Goal: Complete application form: Complete application form

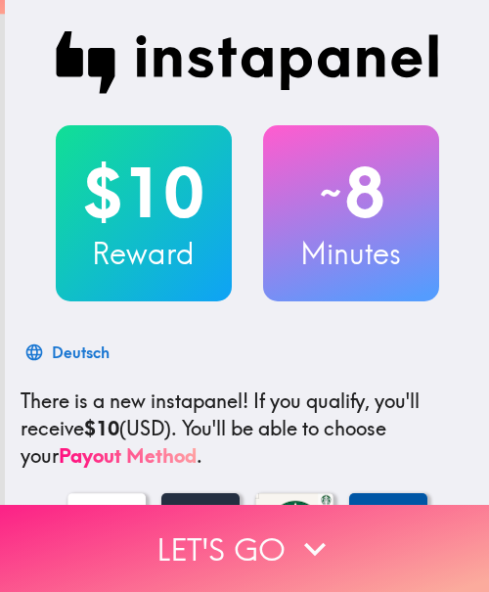
drag, startPoint x: 171, startPoint y: 528, endPoint x: 455, endPoint y: 537, distance: 283.9
click at [171, 528] on button "Let's go" at bounding box center [244, 548] width 489 height 87
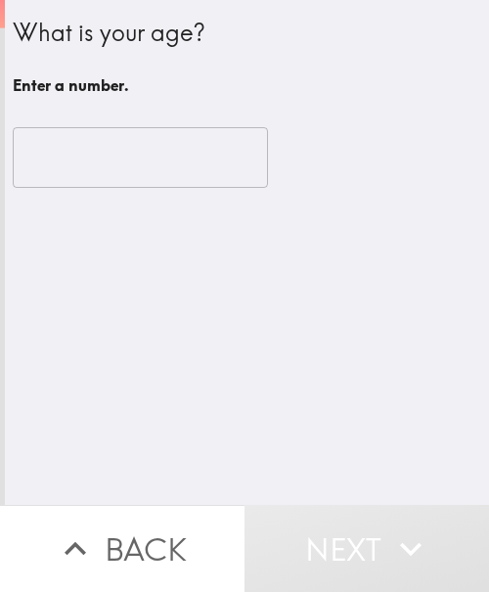
click at [94, 138] on input "number" at bounding box center [140, 157] width 255 height 61
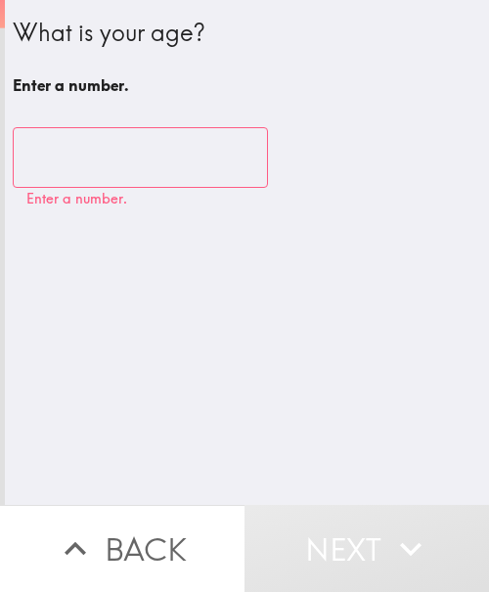
click at [127, 164] on input "number" at bounding box center [140, 157] width 255 height 61
click at [84, 159] on input "number" at bounding box center [140, 157] width 255 height 61
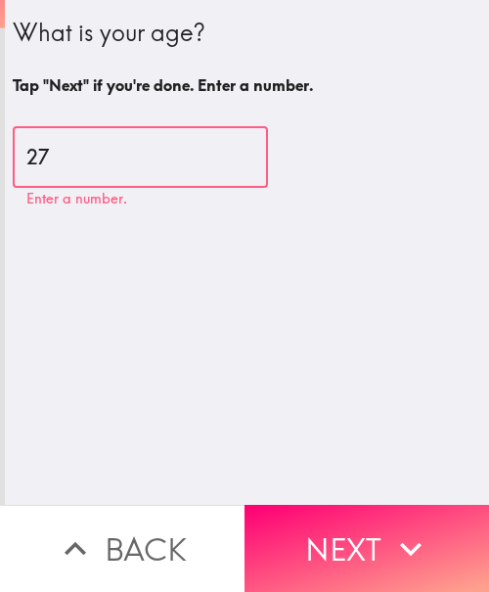
type input "27"
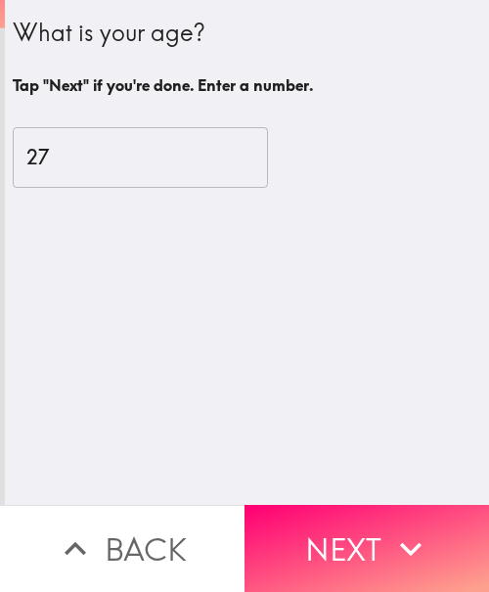
drag, startPoint x: 339, startPoint y: 529, endPoint x: 465, endPoint y: 530, distance: 126.2
click at [339, 529] on button "Next" at bounding box center [367, 548] width 245 height 87
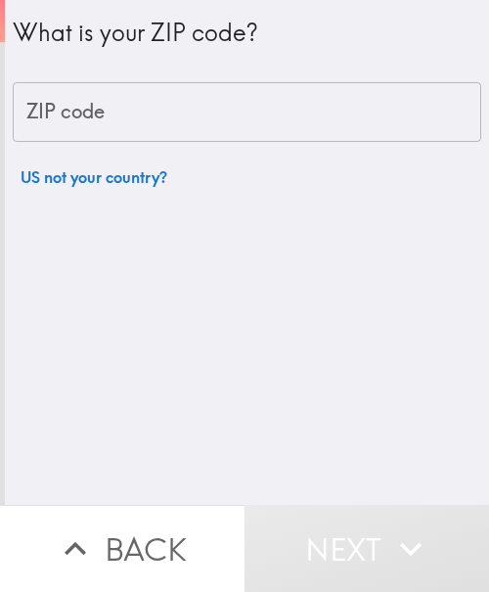
click at [190, 121] on input "ZIP code" at bounding box center [247, 112] width 469 height 61
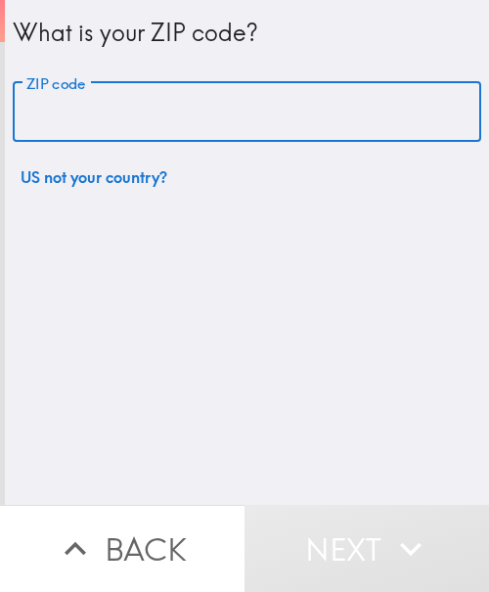
paste input "33621"
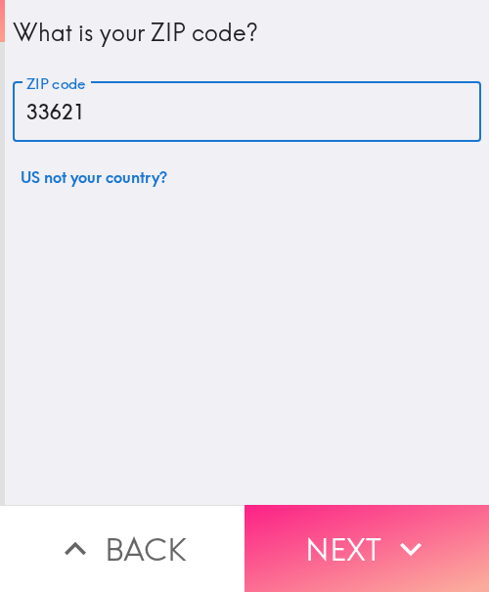
type input "33621"
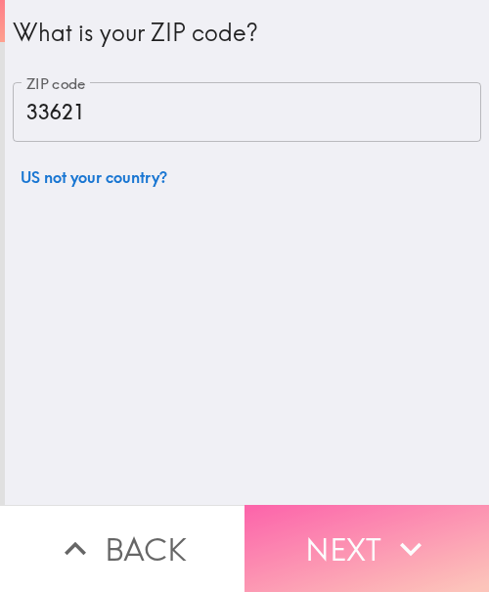
click at [366, 531] on button "Next" at bounding box center [367, 548] width 245 height 87
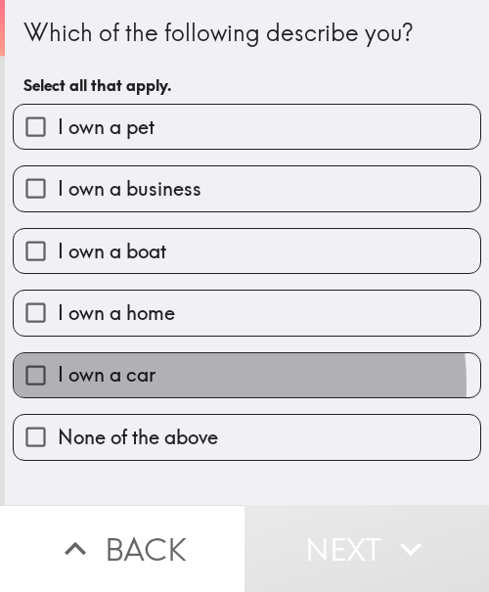
click at [183, 385] on label "I own a car" at bounding box center [247, 375] width 467 height 44
click at [58, 385] on input "I own a car" at bounding box center [36, 375] width 44 height 44
checkbox input "true"
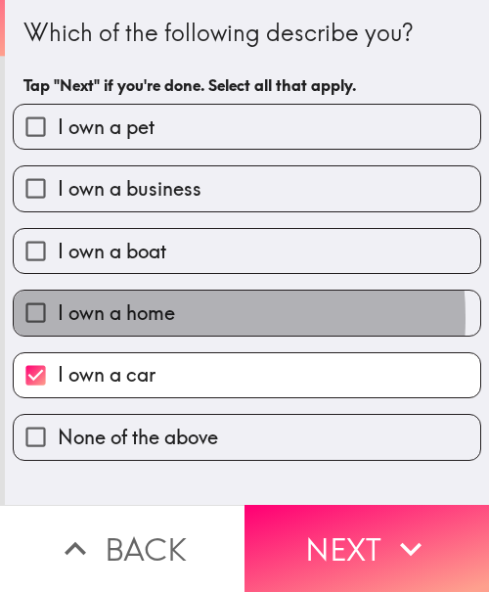
click at [152, 317] on span "I own a home" at bounding box center [116, 312] width 117 height 27
click at [58, 317] on input "I own a home" at bounding box center [36, 313] width 44 height 44
checkbox input "true"
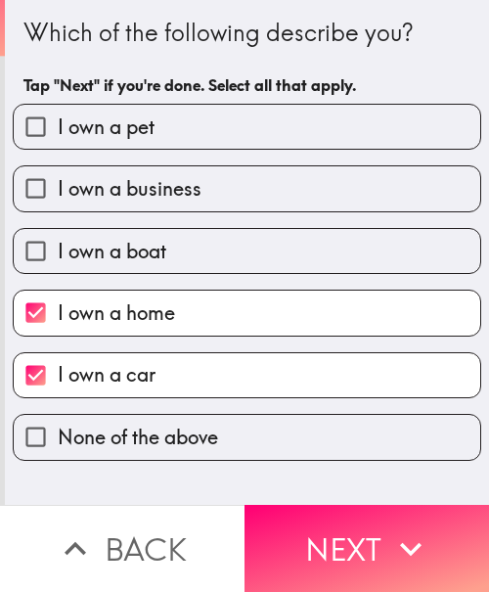
click at [177, 177] on span "I own a business" at bounding box center [130, 188] width 144 height 27
click at [58, 177] on input "I own a business" at bounding box center [36, 188] width 44 height 44
checkbox input "true"
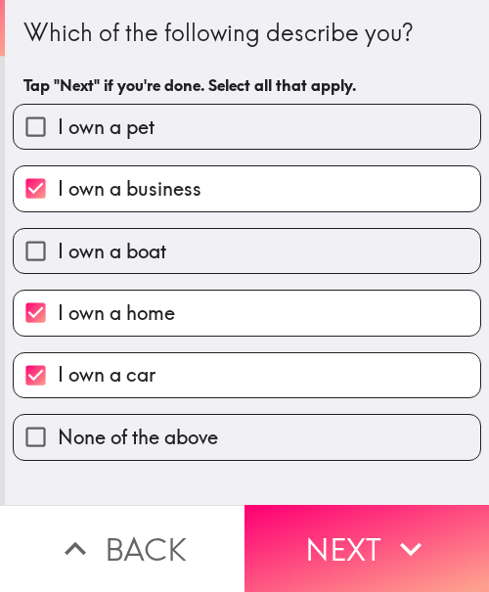
drag, startPoint x: 319, startPoint y: 524, endPoint x: 480, endPoint y: 454, distance: 176.1
click at [322, 524] on button "Next" at bounding box center [367, 548] width 245 height 87
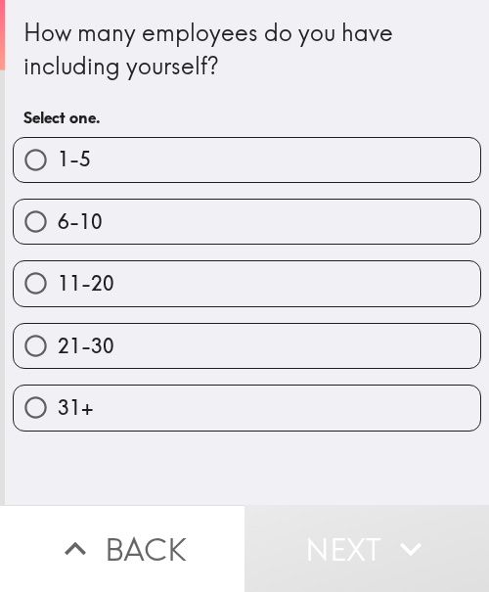
click at [91, 154] on label "1-5" at bounding box center [247, 160] width 467 height 44
click at [58, 154] on input "1-5" at bounding box center [36, 160] width 44 height 44
radio input "true"
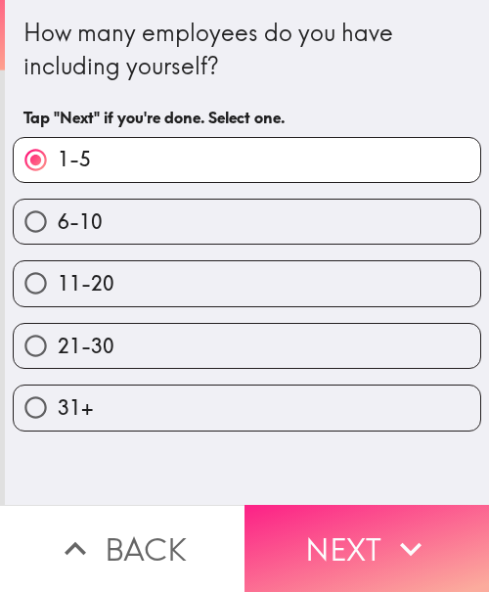
click at [378, 521] on button "Next" at bounding box center [367, 548] width 245 height 87
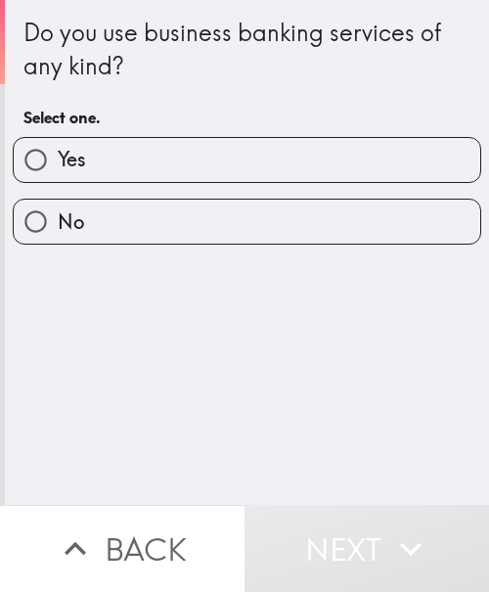
drag, startPoint x: 137, startPoint y: 169, endPoint x: 173, endPoint y: 184, distance: 39.1
click at [137, 169] on label "Yes" at bounding box center [247, 160] width 467 height 44
click at [58, 169] on input "Yes" at bounding box center [36, 160] width 44 height 44
radio input "true"
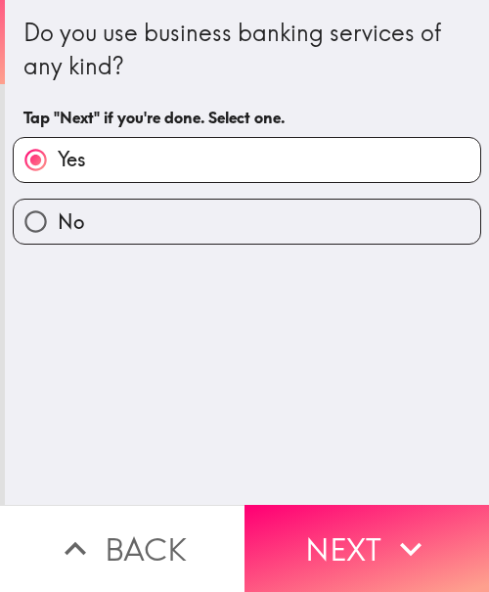
drag, startPoint x: 368, startPoint y: 517, endPoint x: 484, endPoint y: 509, distance: 116.7
click at [368, 517] on button "Next" at bounding box center [367, 548] width 245 height 87
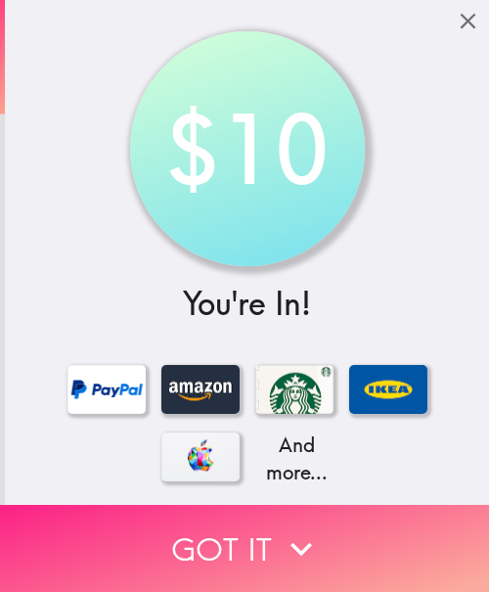
click at [325, 542] on button "Got it" at bounding box center [244, 548] width 489 height 87
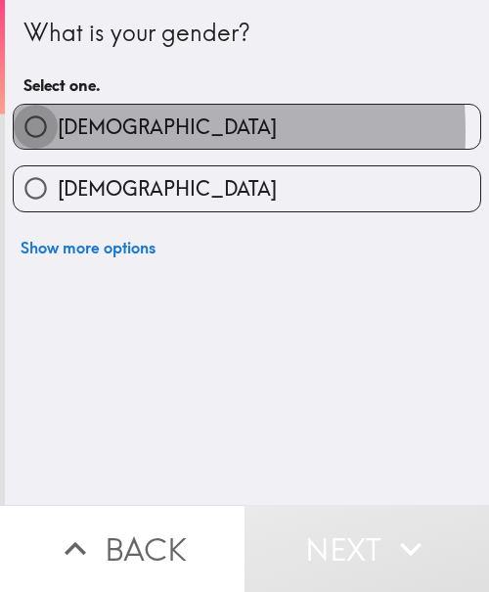
click at [36, 132] on input "[DEMOGRAPHIC_DATA]" at bounding box center [36, 127] width 44 height 44
radio input "true"
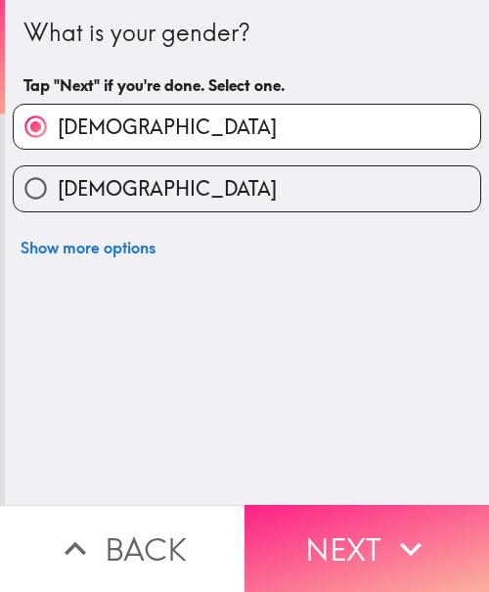
click at [335, 521] on button "Next" at bounding box center [367, 548] width 245 height 87
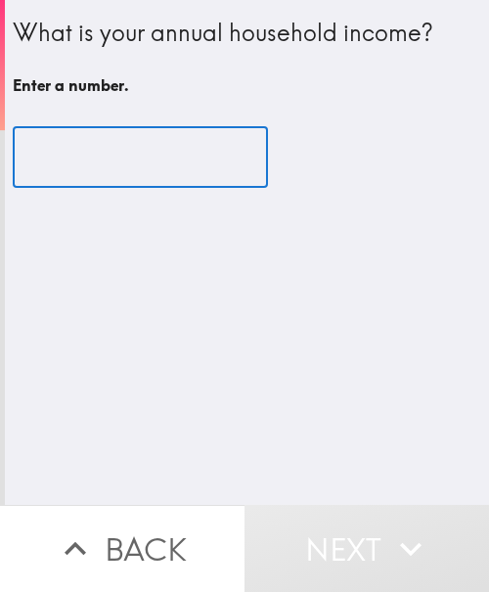
drag, startPoint x: 30, startPoint y: 154, endPoint x: 55, endPoint y: 155, distance: 24.5
click at [30, 154] on input "number" at bounding box center [140, 157] width 255 height 61
paste input "600000"
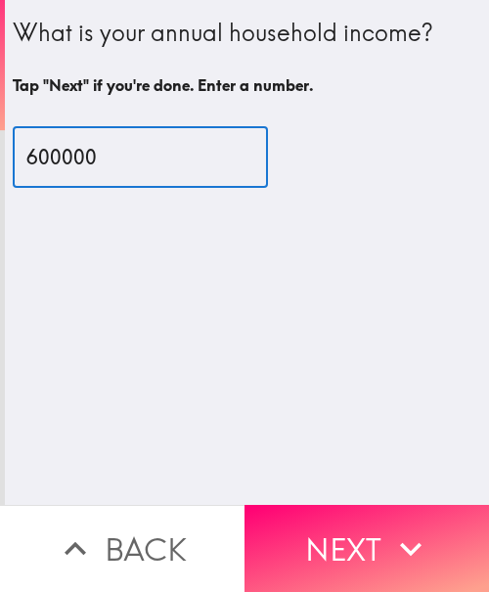
type input "600000"
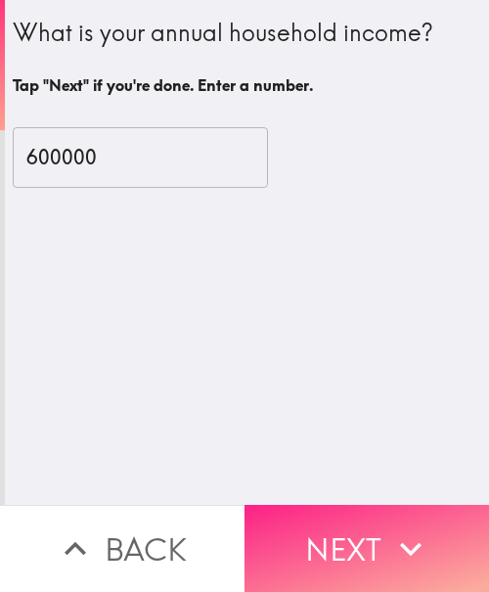
drag, startPoint x: 318, startPoint y: 545, endPoint x: 401, endPoint y: 532, distance: 84.1
click at [318, 545] on button "Next" at bounding box center [367, 548] width 245 height 87
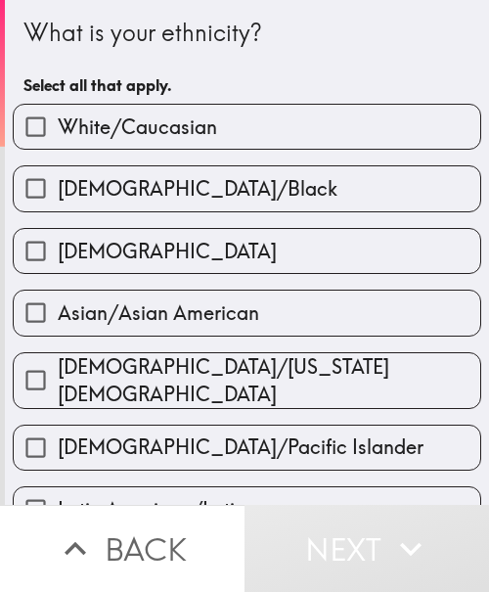
click at [283, 112] on label "White/Caucasian" at bounding box center [247, 127] width 467 height 44
click at [58, 112] on input "White/Caucasian" at bounding box center [36, 127] width 44 height 44
checkbox input "true"
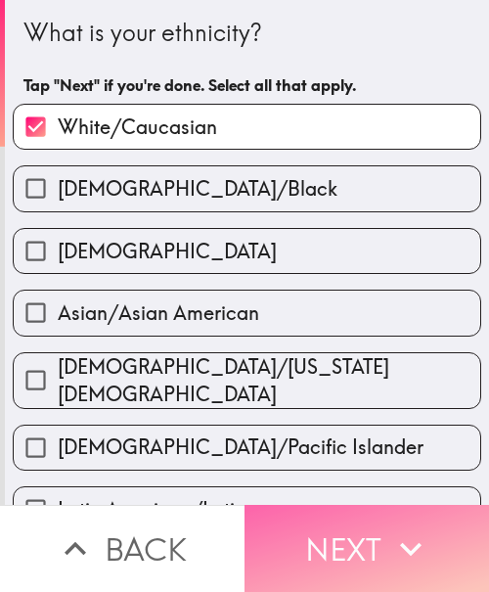
click at [353, 510] on button "Next" at bounding box center [367, 548] width 245 height 87
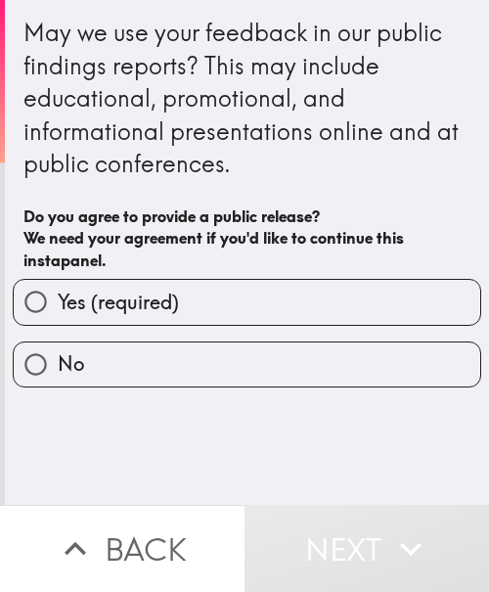
drag, startPoint x: 201, startPoint y: 288, endPoint x: 207, endPoint y: 301, distance: 15.3
click at [201, 288] on label "Yes (required)" at bounding box center [247, 302] width 467 height 44
click at [58, 288] on input "Yes (required)" at bounding box center [36, 302] width 44 height 44
radio input "true"
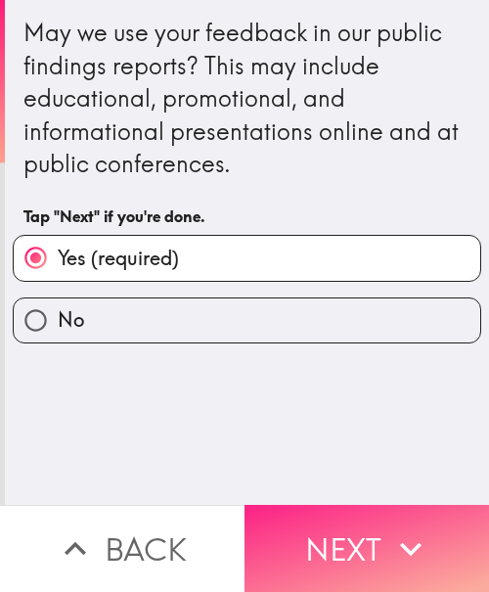
drag, startPoint x: 358, startPoint y: 518, endPoint x: 463, endPoint y: 503, distance: 105.7
click at [359, 518] on button "Next" at bounding box center [367, 548] width 245 height 87
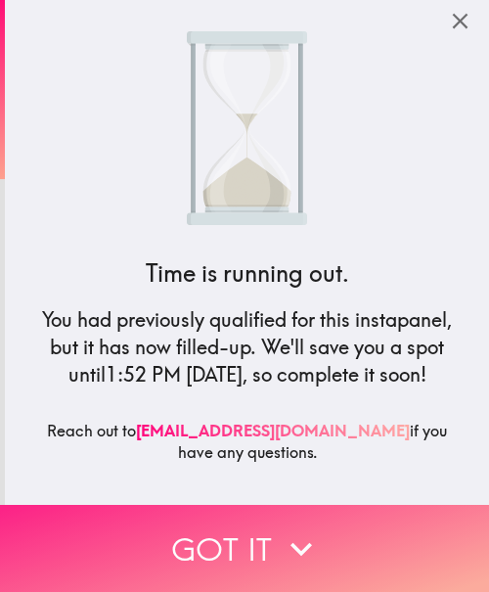
drag, startPoint x: 233, startPoint y: 532, endPoint x: 316, endPoint y: 529, distance: 83.2
click at [233, 532] on button "Got it" at bounding box center [244, 548] width 489 height 87
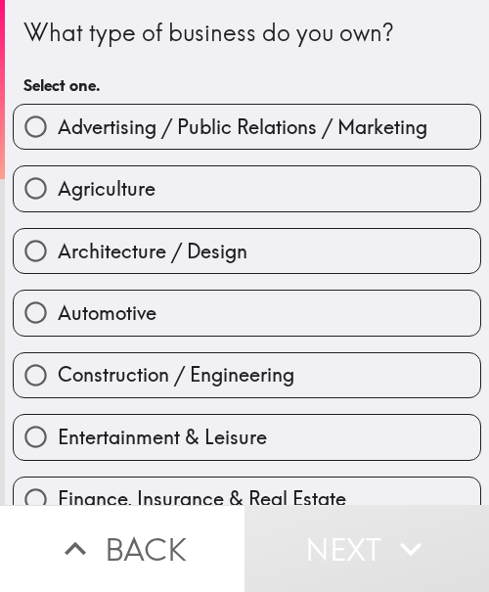
drag, startPoint x: 197, startPoint y: 298, endPoint x: 282, endPoint y: 302, distance: 85.2
click at [197, 298] on label "Automotive" at bounding box center [247, 313] width 467 height 44
click at [58, 298] on input "Automotive" at bounding box center [36, 313] width 44 height 44
radio input "true"
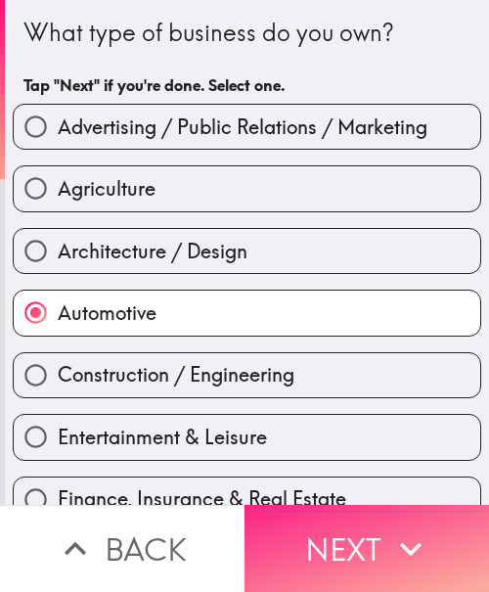
drag, startPoint x: 363, startPoint y: 529, endPoint x: 378, endPoint y: 528, distance: 14.7
click at [363, 529] on button "Next" at bounding box center [367, 548] width 245 height 87
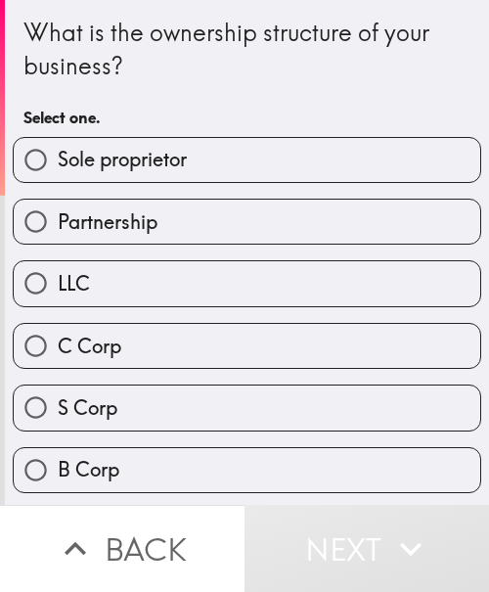
click at [23, 172] on input "Sole proprietor" at bounding box center [36, 160] width 44 height 44
radio input "true"
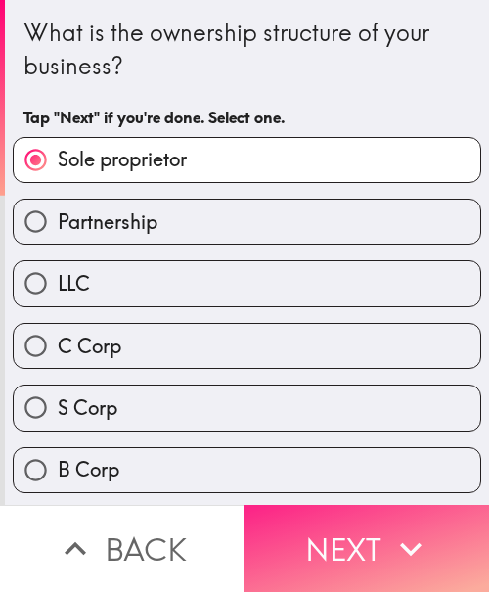
drag, startPoint x: 362, startPoint y: 526, endPoint x: 385, endPoint y: 528, distance: 22.6
click at [362, 526] on button "Next" at bounding box center [367, 548] width 245 height 87
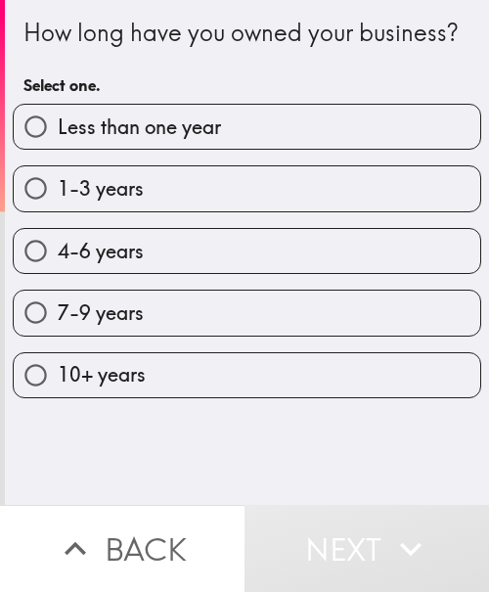
click at [169, 335] on label "7-9 years" at bounding box center [247, 313] width 467 height 44
click at [58, 335] on input "7-9 years" at bounding box center [36, 313] width 44 height 44
radio input "true"
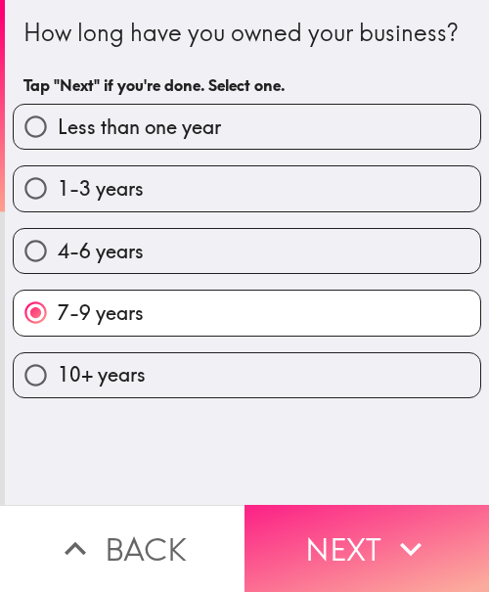
click at [375, 523] on button "Next" at bounding box center [367, 548] width 245 height 87
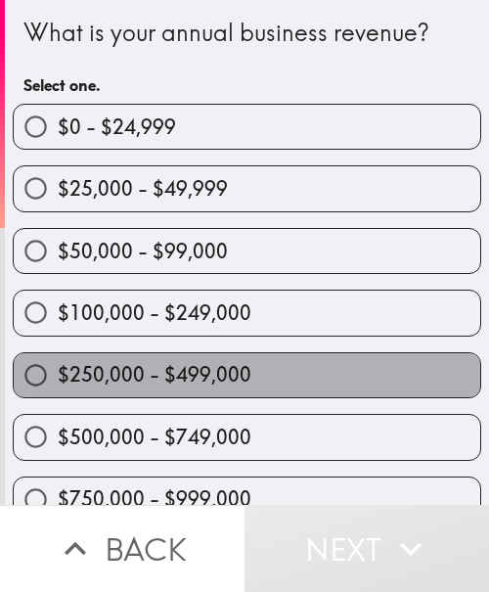
click at [281, 362] on label "$250,000 - $499,000" at bounding box center [247, 375] width 467 height 44
click at [58, 362] on input "$250,000 - $499,000" at bounding box center [36, 375] width 44 height 44
radio input "true"
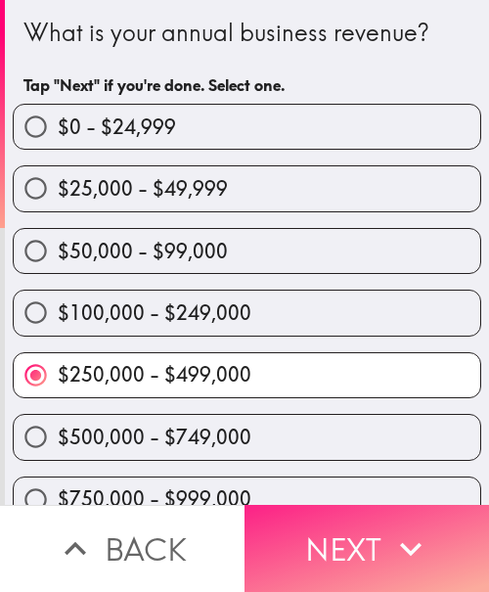
click at [345, 545] on button "Next" at bounding box center [367, 548] width 245 height 87
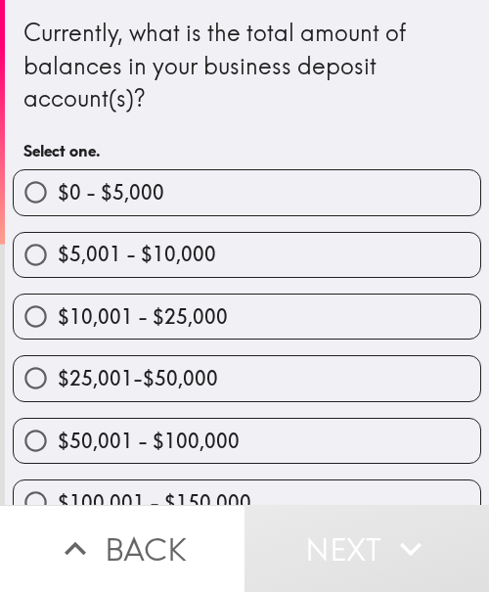
scroll to position [196, 0]
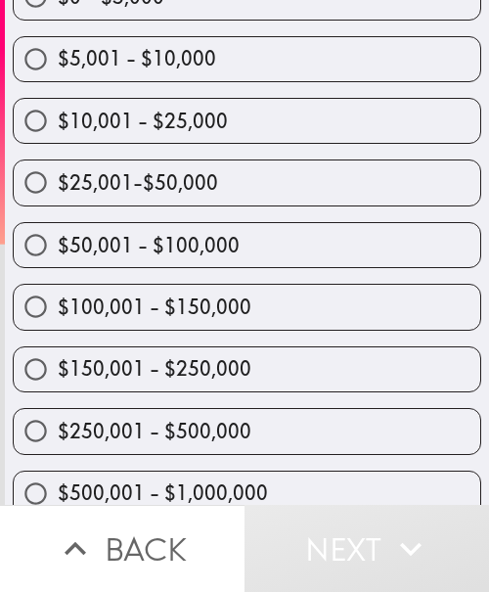
click at [265, 373] on label "$150,001 - $250,000" at bounding box center [247, 369] width 467 height 44
click at [58, 373] on input "$150,001 - $250,000" at bounding box center [36, 369] width 44 height 44
radio input "true"
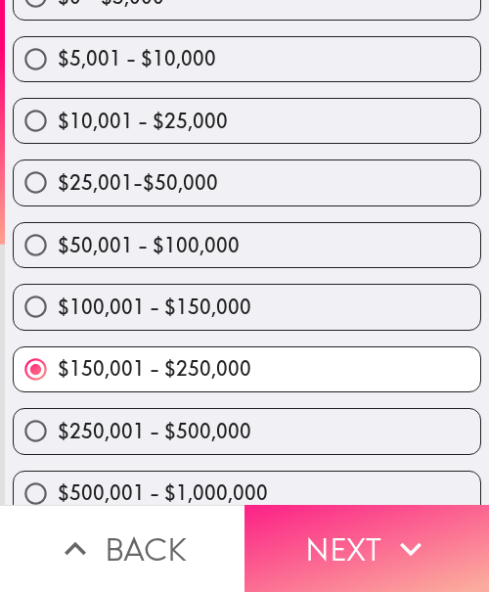
drag, startPoint x: 368, startPoint y: 513, endPoint x: 395, endPoint y: 513, distance: 27.4
click at [368, 513] on button "Next" at bounding box center [367, 548] width 245 height 87
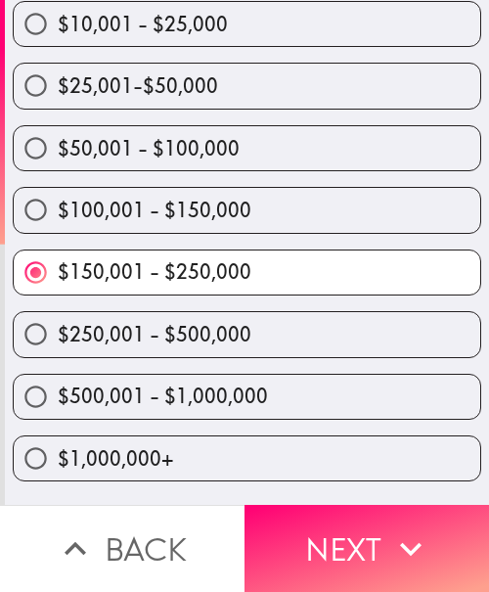
scroll to position [0, 0]
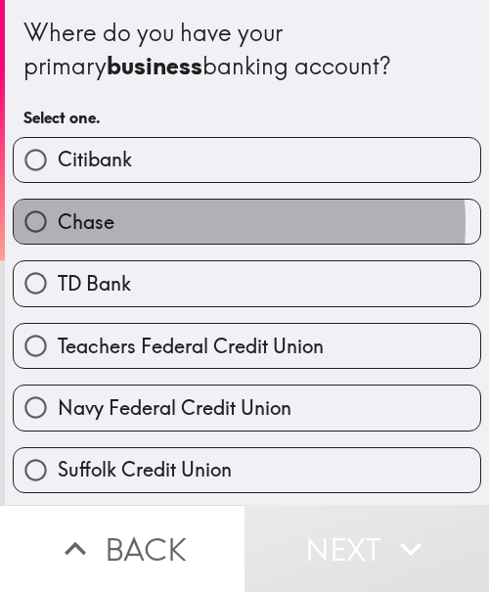
click at [171, 223] on label "Chase" at bounding box center [247, 222] width 467 height 44
click at [58, 223] on input "Chase" at bounding box center [36, 222] width 44 height 44
radio input "true"
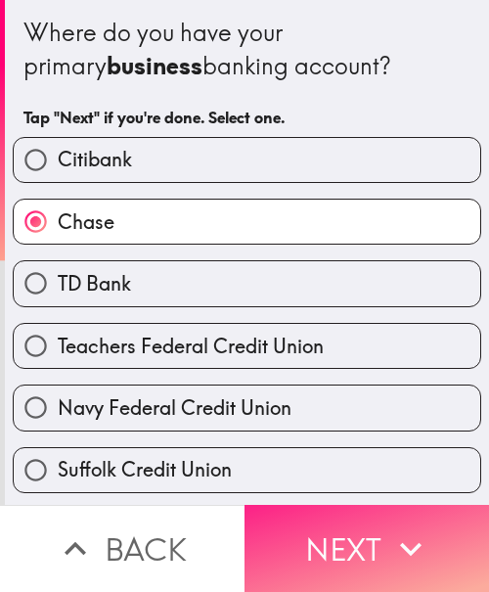
click at [394, 527] on icon "button" at bounding box center [410, 548] width 43 height 43
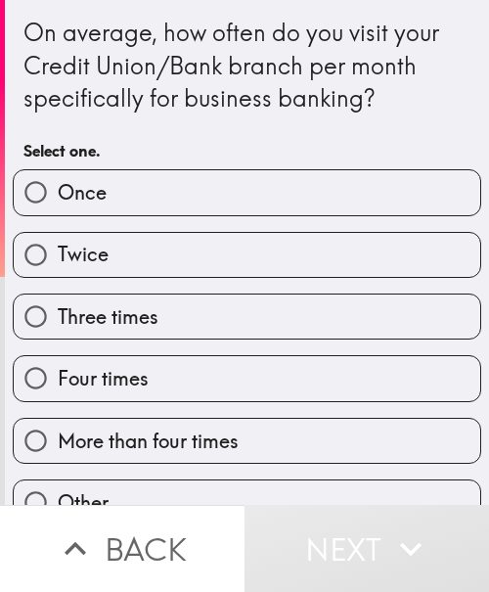
drag, startPoint x: 128, startPoint y: 269, endPoint x: 455, endPoint y: 220, distance: 330.4
click at [128, 269] on label "Twice" at bounding box center [247, 255] width 467 height 44
click at [58, 269] on input "Twice" at bounding box center [36, 255] width 44 height 44
radio input "true"
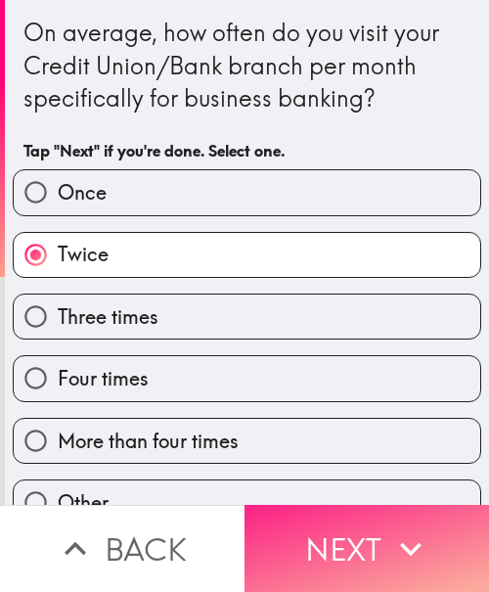
click at [325, 518] on button "Next" at bounding box center [367, 548] width 245 height 87
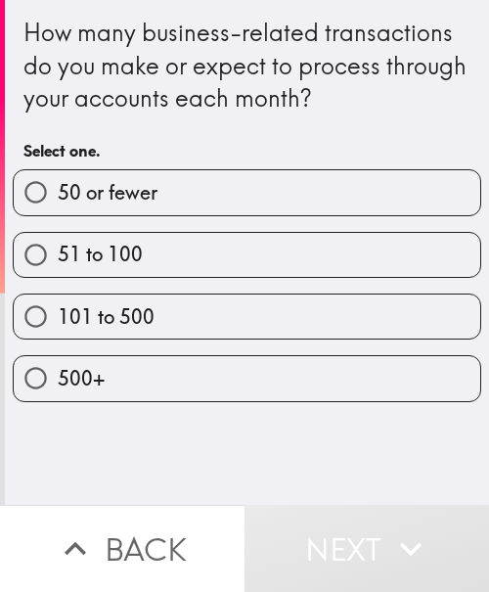
click at [132, 310] on span "101 to 500" at bounding box center [106, 316] width 97 height 27
click at [58, 310] on input "101 to 500" at bounding box center [36, 317] width 44 height 44
radio input "true"
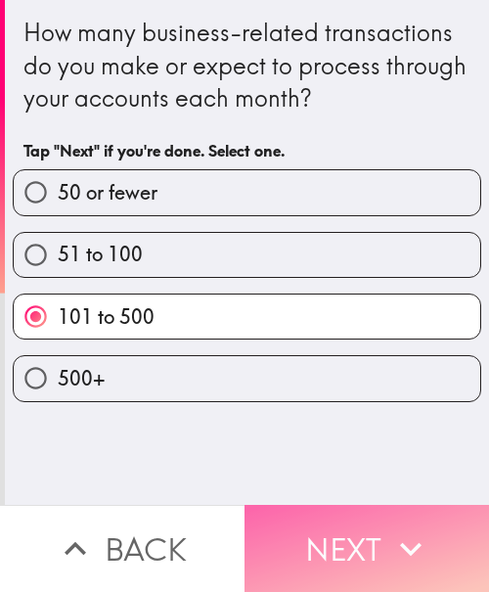
click at [345, 514] on button "Next" at bounding box center [367, 548] width 245 height 87
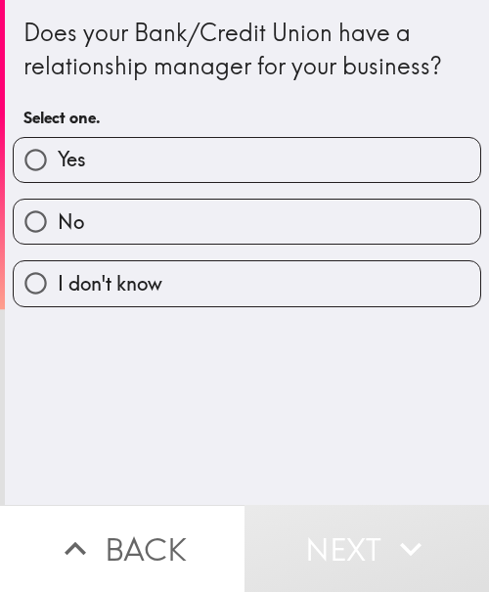
drag, startPoint x: 114, startPoint y: 164, endPoint x: 431, endPoint y: 159, distance: 317.1
click at [114, 164] on label "Yes" at bounding box center [247, 160] width 467 height 44
click at [58, 164] on input "Yes" at bounding box center [36, 160] width 44 height 44
radio input "true"
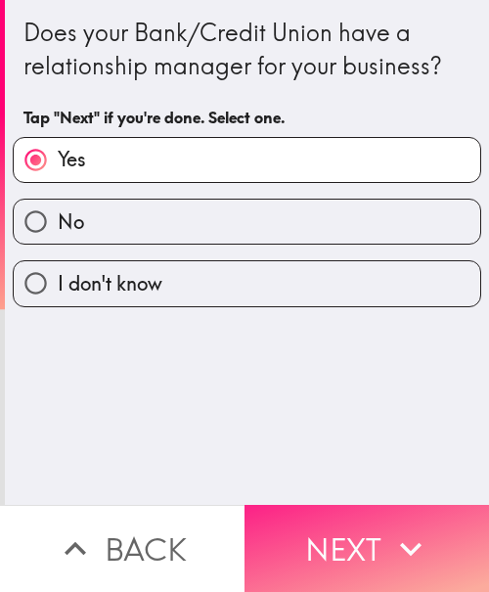
drag, startPoint x: 365, startPoint y: 513, endPoint x: 394, endPoint y: 514, distance: 29.4
click at [365, 513] on button "Next" at bounding box center [367, 548] width 245 height 87
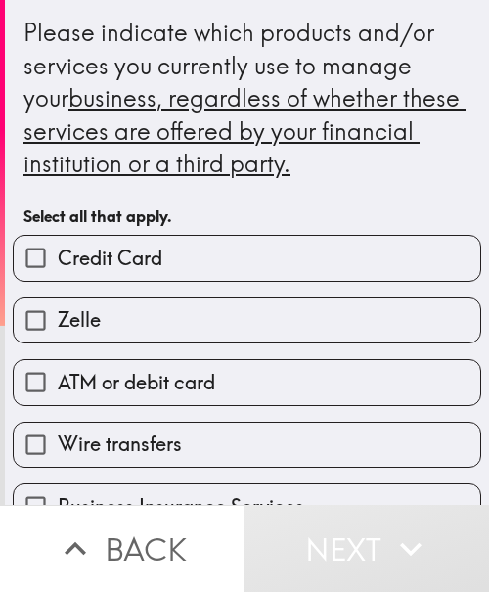
click at [177, 257] on label "Credit Card" at bounding box center [247, 258] width 467 height 44
click at [58, 257] on input "Credit Card" at bounding box center [36, 258] width 44 height 44
checkbox input "true"
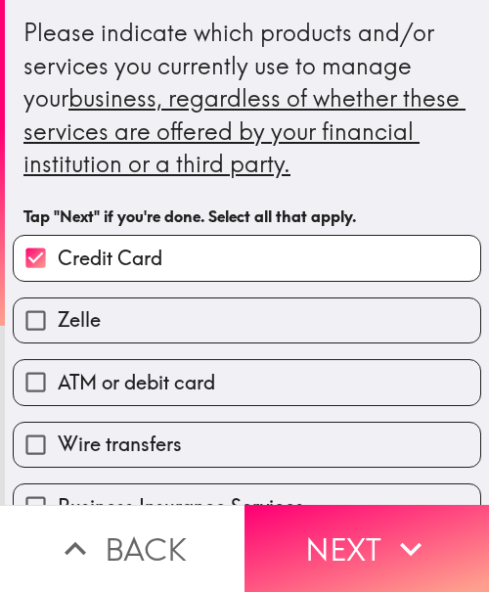
scroll to position [98, 0]
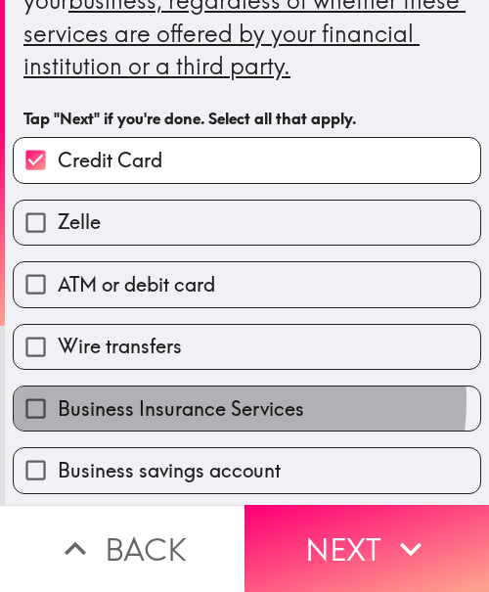
drag, startPoint x: 196, startPoint y: 400, endPoint x: 203, endPoint y: 414, distance: 15.3
click at [197, 400] on span "Business Insurance Services" at bounding box center [181, 408] width 247 height 27
click at [58, 400] on input "Business Insurance Services" at bounding box center [36, 408] width 44 height 44
checkbox input "true"
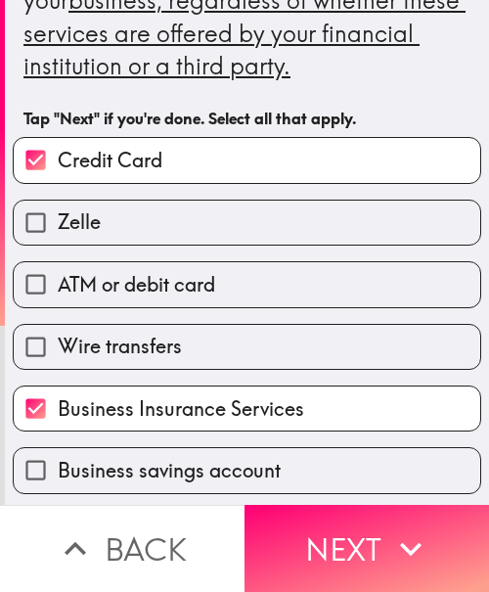
scroll to position [294, 0]
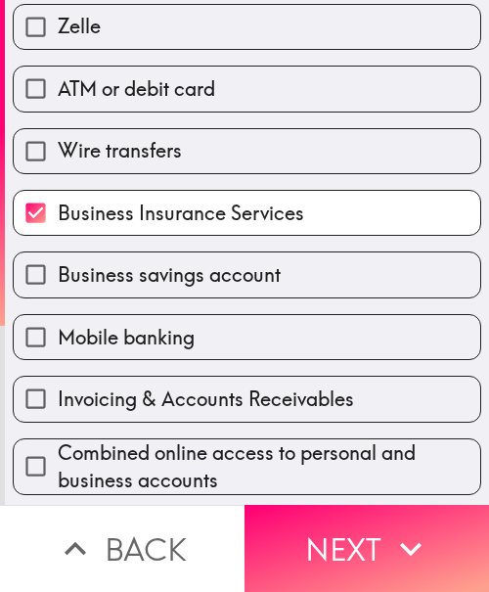
click at [155, 282] on span "Business savings account" at bounding box center [169, 274] width 223 height 27
click at [58, 282] on input "Business savings account" at bounding box center [36, 274] width 44 height 44
checkbox input "true"
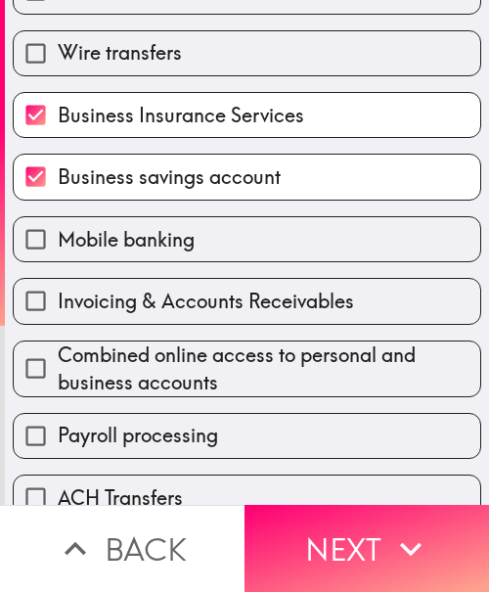
click at [164, 306] on span "Invoicing & Accounts Receivables" at bounding box center [206, 301] width 296 height 27
click at [58, 306] on input "Invoicing & Accounts Receivables" at bounding box center [36, 301] width 44 height 44
checkbox input "true"
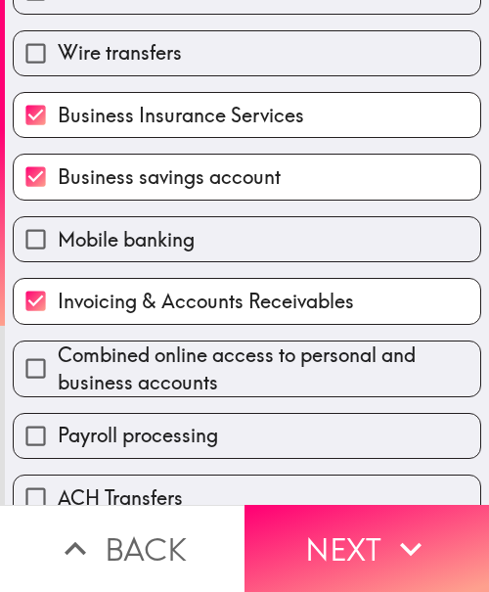
scroll to position [489, 0]
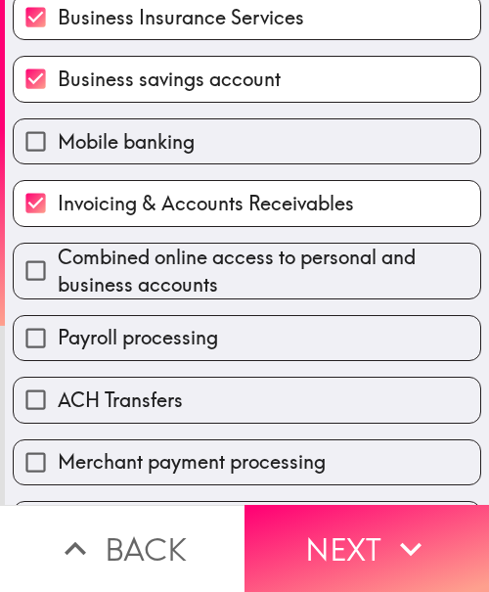
click at [182, 352] on label "Payroll processing" at bounding box center [247, 338] width 467 height 44
click at [58, 352] on input "Payroll processing" at bounding box center [36, 338] width 44 height 44
checkbox input "true"
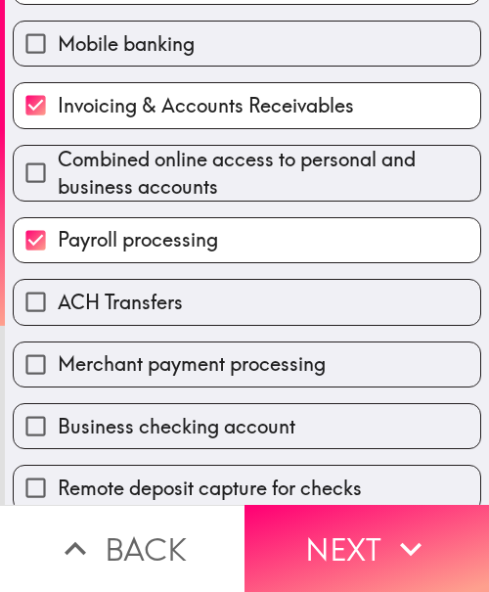
click at [163, 303] on span "ACH Transfers" at bounding box center [120, 302] width 125 height 27
click at [58, 303] on input "ACH Transfers" at bounding box center [36, 302] width 44 height 44
checkbox input "true"
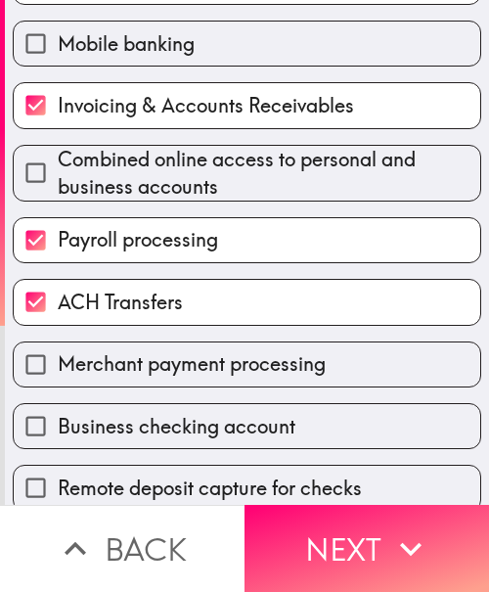
scroll to position [735, 0]
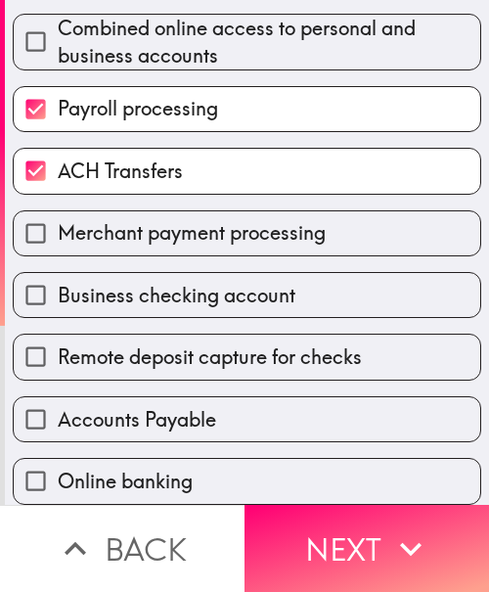
click at [175, 468] on span "Online banking" at bounding box center [125, 481] width 135 height 27
click at [58, 465] on input "Online banking" at bounding box center [36, 481] width 44 height 44
checkbox input "true"
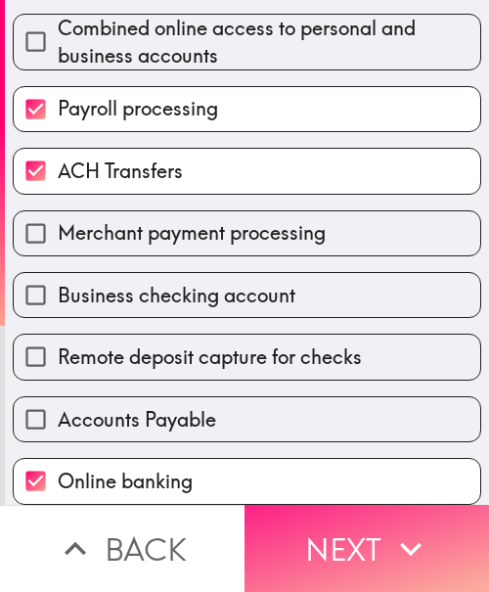
click at [276, 542] on button "Next" at bounding box center [367, 548] width 245 height 87
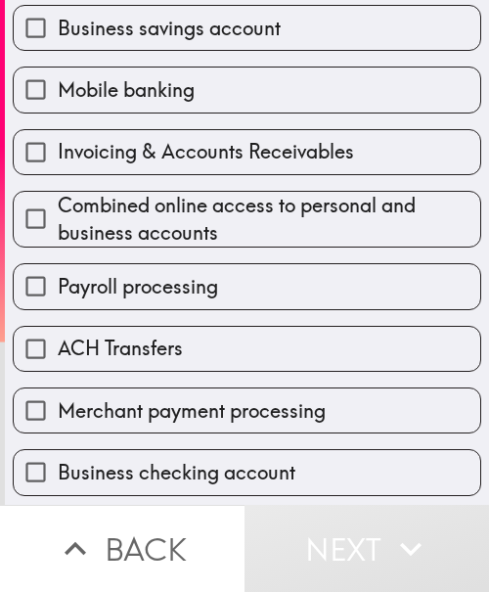
scroll to position [312, 0]
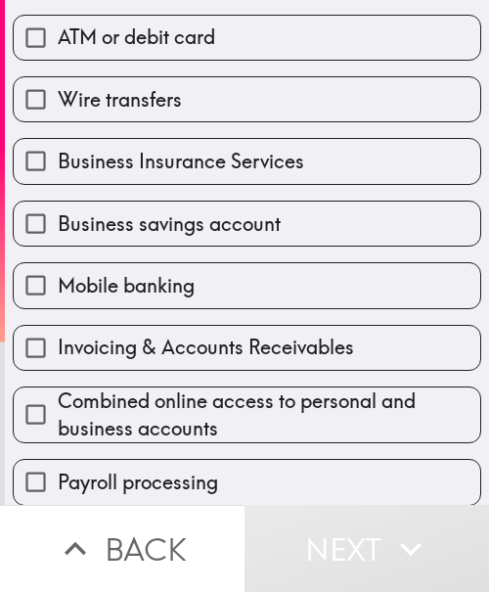
click at [154, 39] on span "ATM or debit card" at bounding box center [137, 36] width 158 height 27
click at [58, 39] on input "ATM or debit card" at bounding box center [36, 38] width 44 height 44
checkbox input "true"
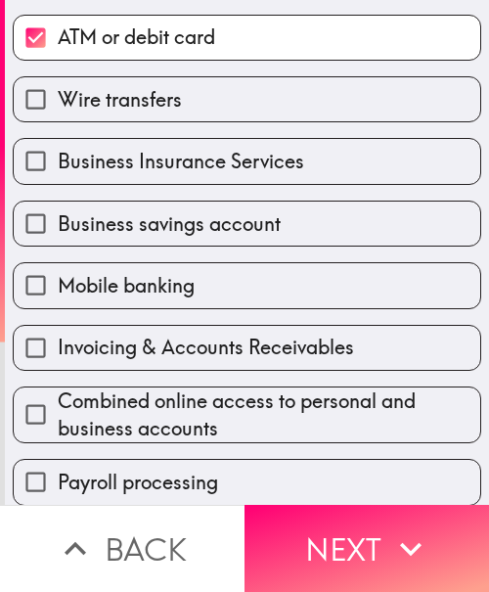
drag, startPoint x: 362, startPoint y: 526, endPoint x: 479, endPoint y: 526, distance: 117.4
click at [362, 526] on button "Next" at bounding box center [367, 548] width 245 height 87
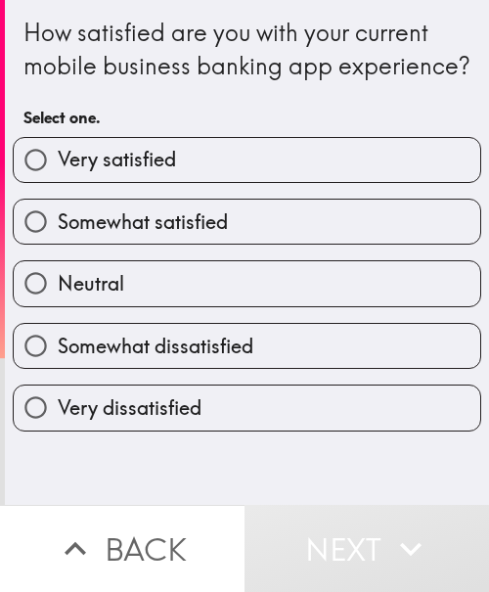
click at [126, 230] on div "Somewhat satisfied" at bounding box center [239, 214] width 484 height 62
click at [440, 237] on label "Somewhat satisfied" at bounding box center [247, 222] width 467 height 44
click at [58, 237] on input "Somewhat satisfied" at bounding box center [36, 222] width 44 height 44
radio input "true"
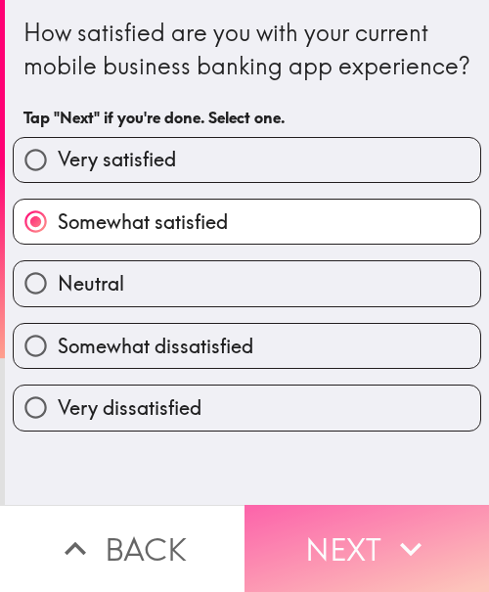
click at [360, 547] on button "Next" at bounding box center [367, 548] width 245 height 87
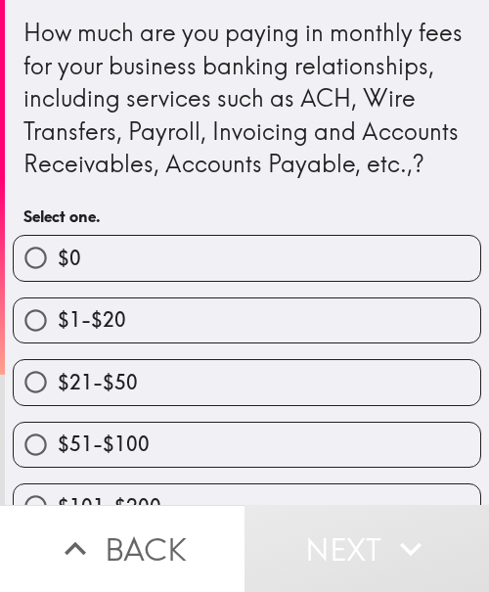
scroll to position [98, 0]
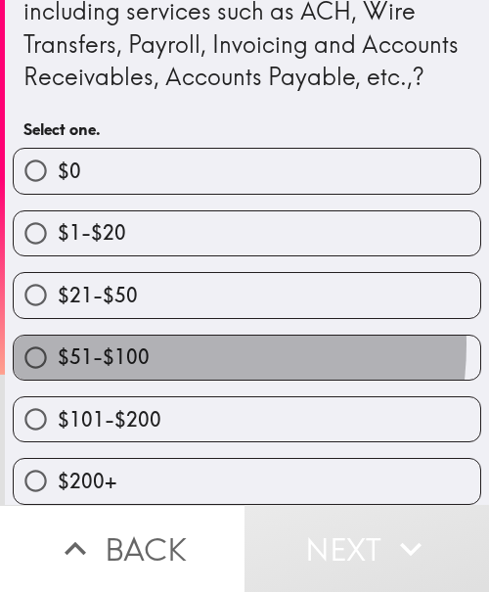
click at [140, 366] on label "$51-$100" at bounding box center [247, 358] width 467 height 44
click at [58, 366] on input "$51-$100" at bounding box center [36, 358] width 44 height 44
radio input "true"
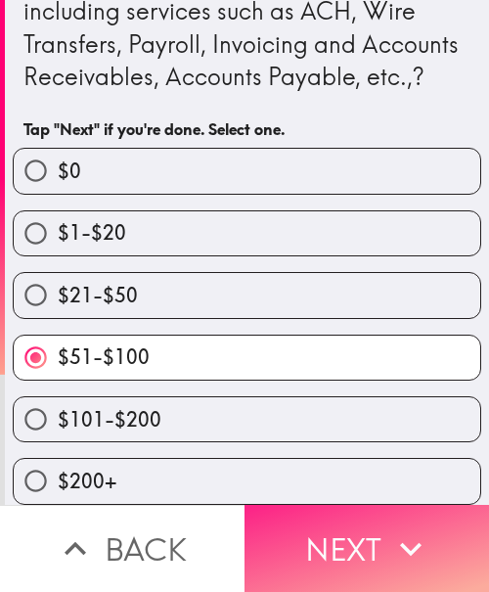
click at [317, 530] on button "Next" at bounding box center [367, 548] width 245 height 87
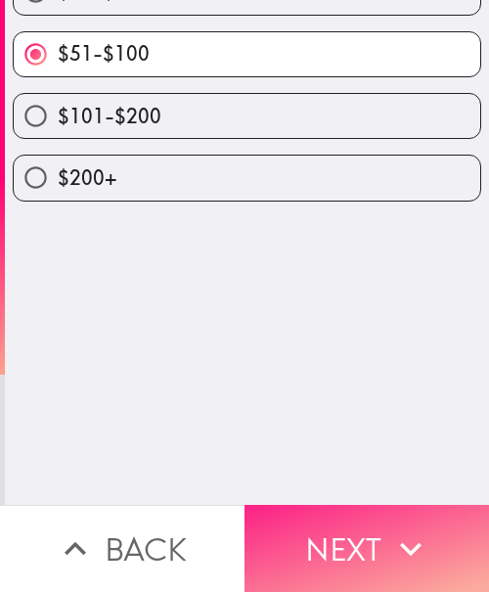
scroll to position [0, 0]
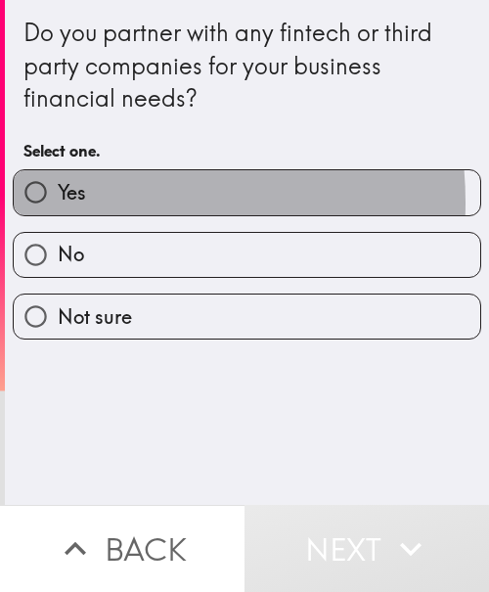
drag, startPoint x: 92, startPoint y: 202, endPoint x: 148, endPoint y: 208, distance: 56.2
click at [94, 202] on label "Yes" at bounding box center [247, 192] width 467 height 44
click at [58, 202] on input "Yes" at bounding box center [36, 192] width 44 height 44
radio input "true"
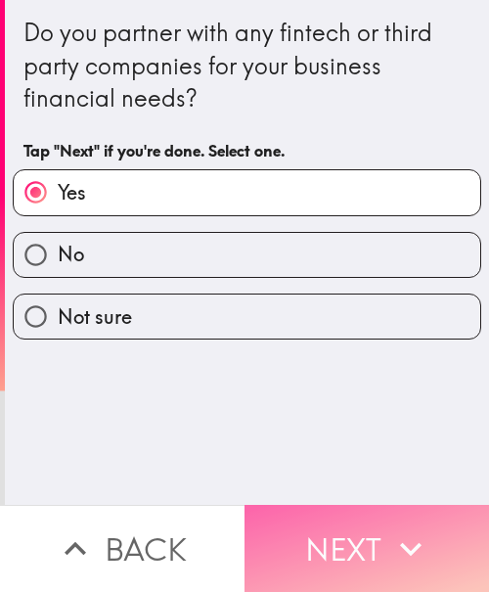
click at [389, 532] on icon "button" at bounding box center [410, 548] width 43 height 43
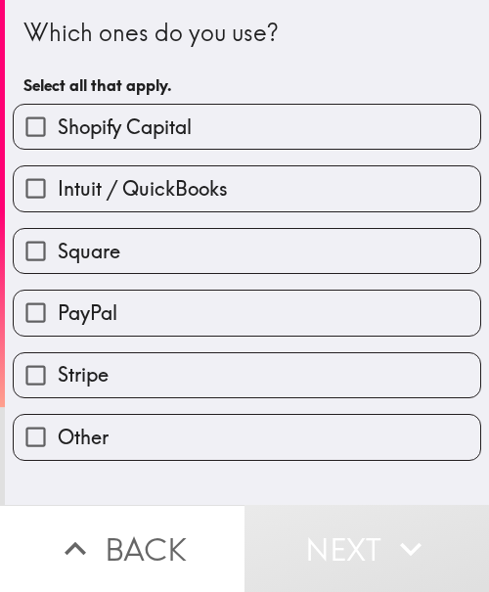
click at [153, 182] on span "Intuit / QuickBooks" at bounding box center [143, 188] width 170 height 27
click at [58, 182] on input "Intuit / QuickBooks" at bounding box center [36, 188] width 44 height 44
checkbox input "true"
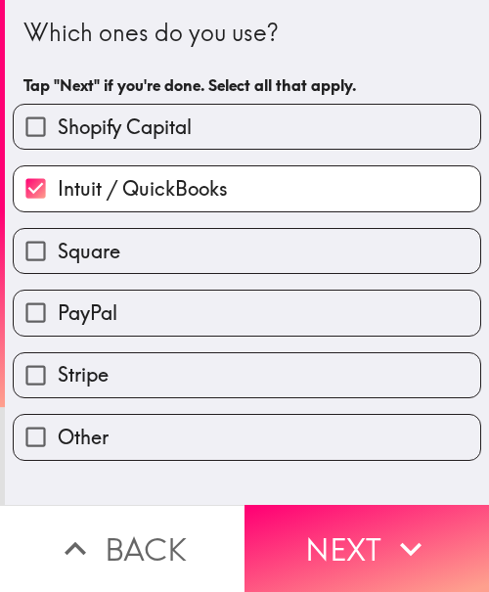
click at [144, 306] on label "PayPal" at bounding box center [247, 313] width 467 height 44
click at [58, 306] on input "PayPal" at bounding box center [36, 313] width 44 height 44
checkbox input "true"
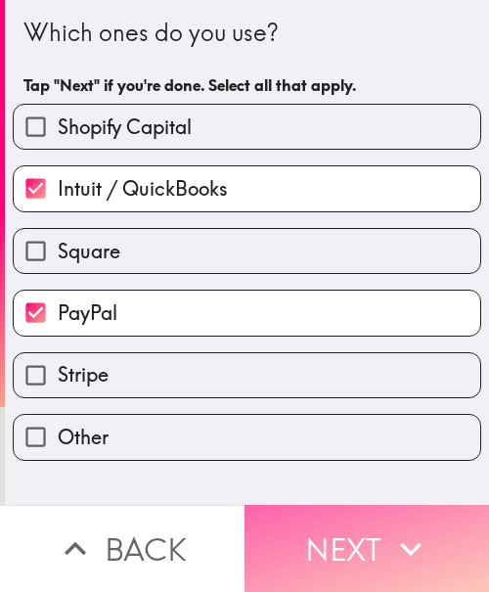
click at [362, 528] on button "Next" at bounding box center [367, 548] width 245 height 87
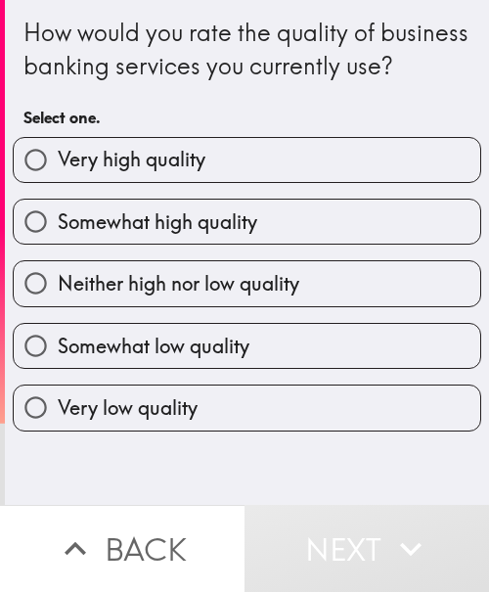
drag, startPoint x: 214, startPoint y: 263, endPoint x: 445, endPoint y: 244, distance: 231.7
click at [217, 236] on span "Somewhat high quality" at bounding box center [158, 221] width 200 height 27
click at [58, 244] on input "Somewhat high quality" at bounding box center [36, 222] width 44 height 44
radio input "true"
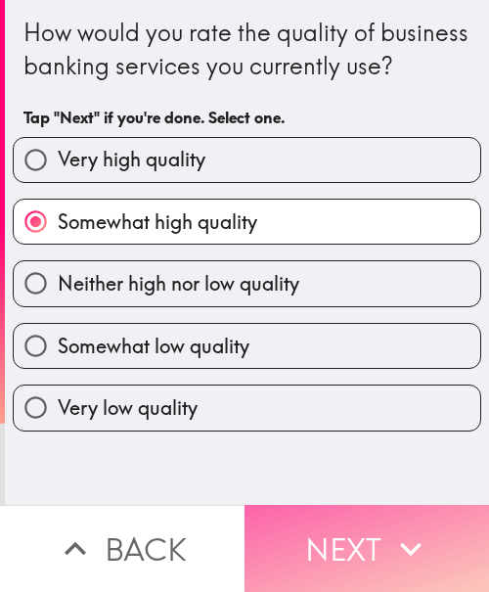
click at [327, 528] on button "Next" at bounding box center [367, 548] width 245 height 87
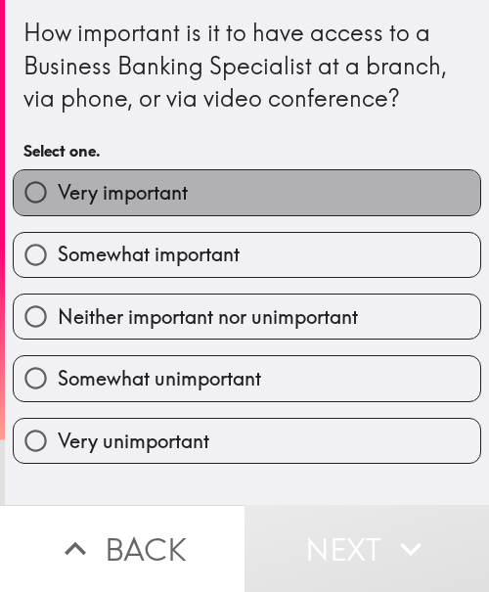
drag, startPoint x: 251, startPoint y: 203, endPoint x: 442, endPoint y: 223, distance: 191.9
click at [252, 203] on label "Very important" at bounding box center [247, 192] width 467 height 44
click at [58, 203] on input "Very important" at bounding box center [36, 192] width 44 height 44
radio input "true"
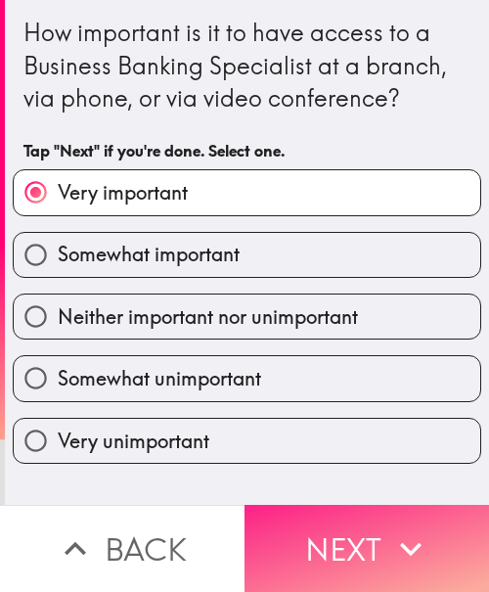
drag, startPoint x: 341, startPoint y: 518, endPoint x: 379, endPoint y: 518, distance: 37.2
click at [349, 518] on button "Next" at bounding box center [367, 548] width 245 height 87
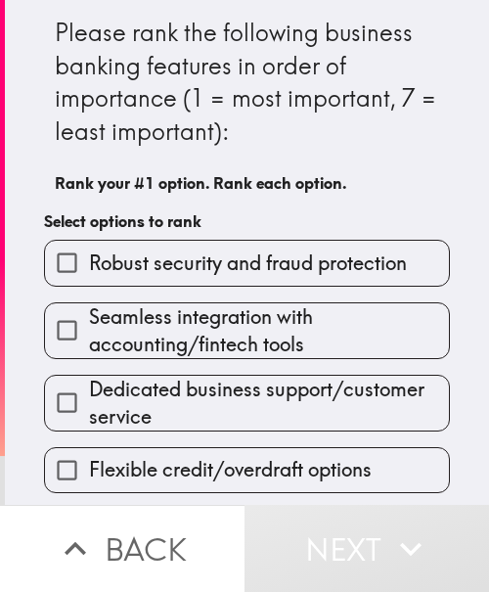
drag, startPoint x: 202, startPoint y: 328, endPoint x: 253, endPoint y: 392, distance: 82.8
click at [202, 328] on span "Seamless integration with accounting/fintech tools" at bounding box center [269, 330] width 360 height 55
click at [89, 328] on input "Seamless integration with accounting/fintech tools" at bounding box center [67, 330] width 44 height 44
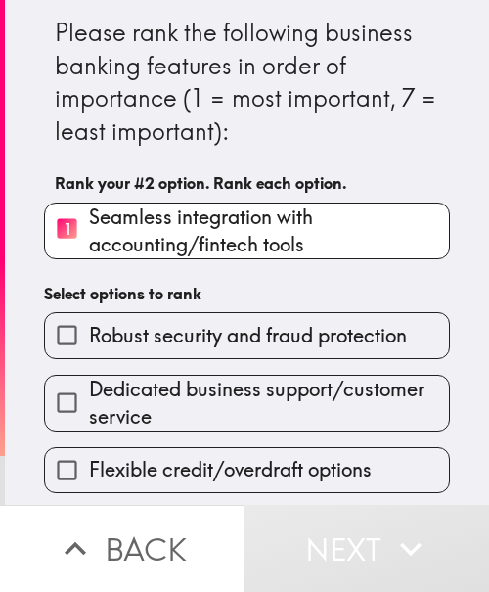
click at [242, 407] on span "Dedicated business support/customer service" at bounding box center [269, 403] width 360 height 55
click at [89, 407] on input "Dedicated business support/customer service" at bounding box center [67, 403] width 44 height 44
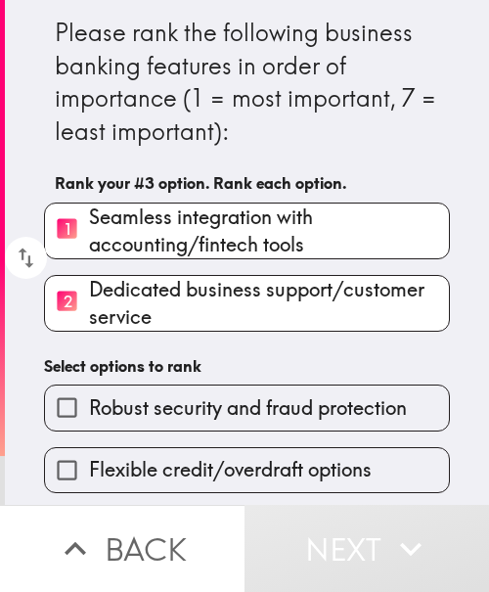
scroll to position [202, 0]
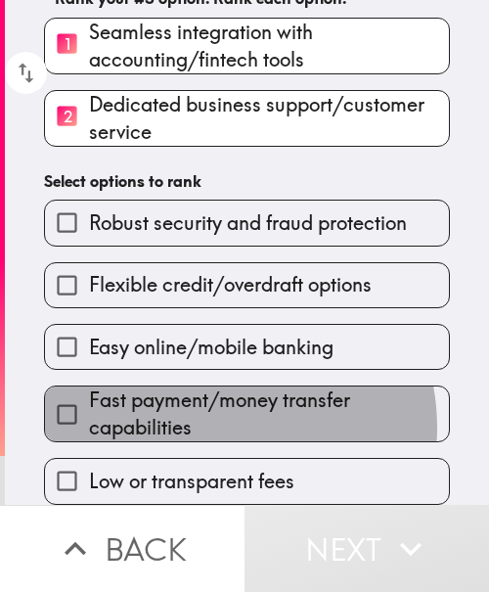
click at [200, 411] on span "Fast payment/money transfer capabilities" at bounding box center [269, 413] width 360 height 55
click at [89, 411] on input "Fast payment/money transfer capabilities" at bounding box center [67, 414] width 44 height 44
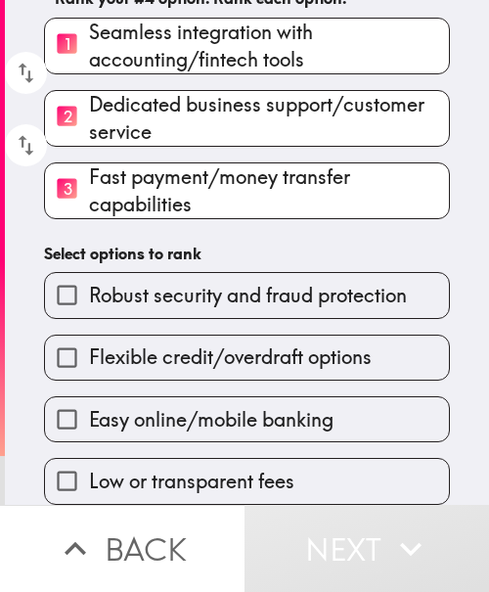
click at [210, 336] on label "Flexible credit/overdraft options" at bounding box center [247, 358] width 404 height 44
click at [89, 336] on input "Flexible credit/overdraft options" at bounding box center [67, 358] width 44 height 44
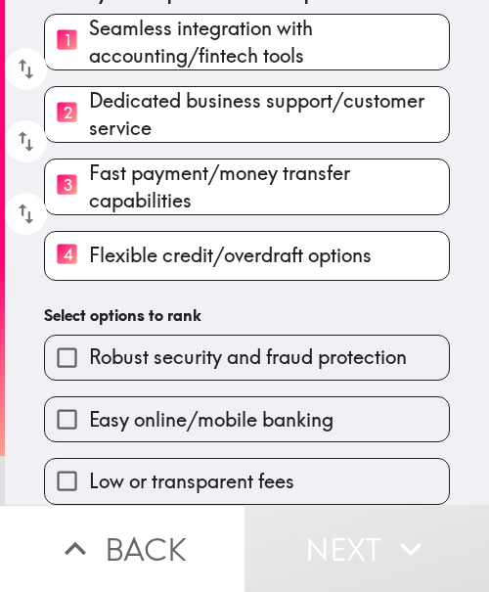
click at [204, 442] on div "Low or transparent fees" at bounding box center [239, 473] width 422 height 62
click at [208, 468] on span "Low or transparent fees" at bounding box center [191, 481] width 205 height 27
click at [89, 459] on input "Low or transparent fees" at bounding box center [67, 481] width 44 height 44
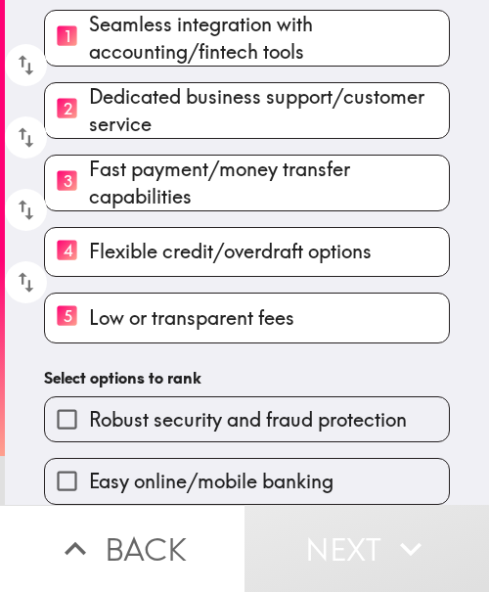
scroll to position [204, 0]
click at [211, 442] on div "Easy online/mobile banking" at bounding box center [239, 473] width 422 height 62
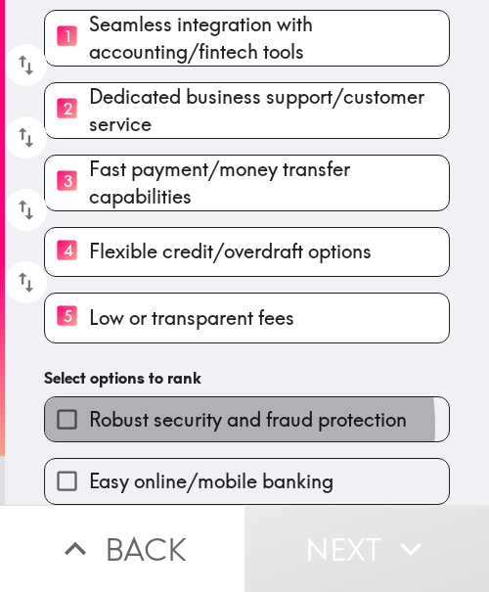
click at [196, 414] on span "Robust security and fraud protection" at bounding box center [248, 419] width 318 height 27
click at [89, 414] on input "Robust security and fraud protection" at bounding box center [67, 419] width 44 height 44
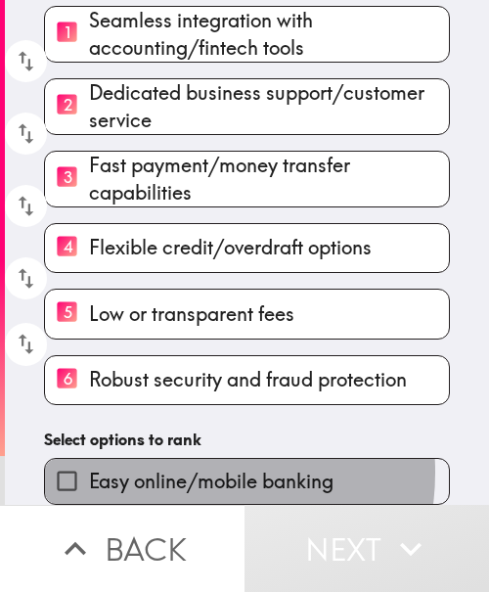
click at [171, 468] on span "Easy online/mobile banking" at bounding box center [211, 481] width 245 height 27
click at [89, 464] on input "Easy online/mobile banking" at bounding box center [67, 481] width 44 height 44
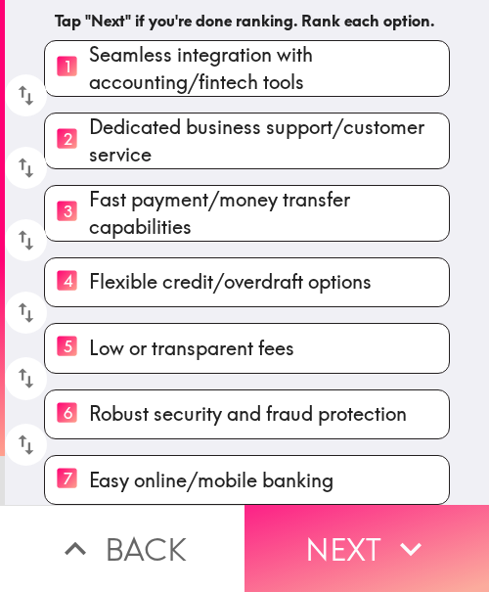
click at [300, 514] on button "Next" at bounding box center [367, 548] width 245 height 87
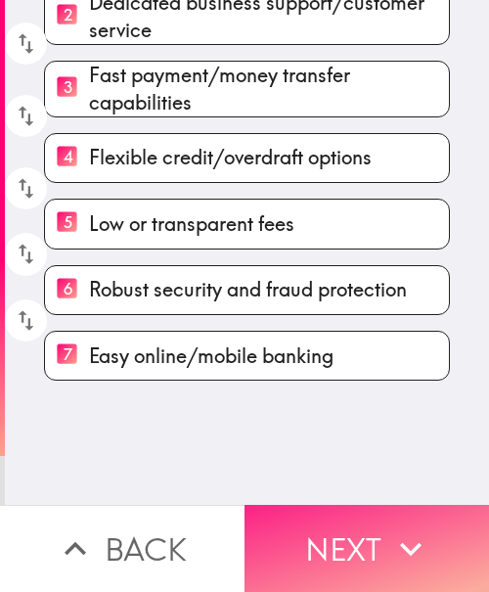
scroll to position [0, 0]
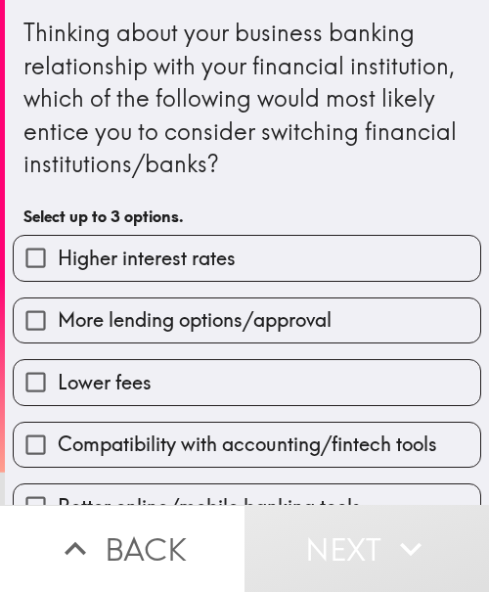
scroll to position [196, 0]
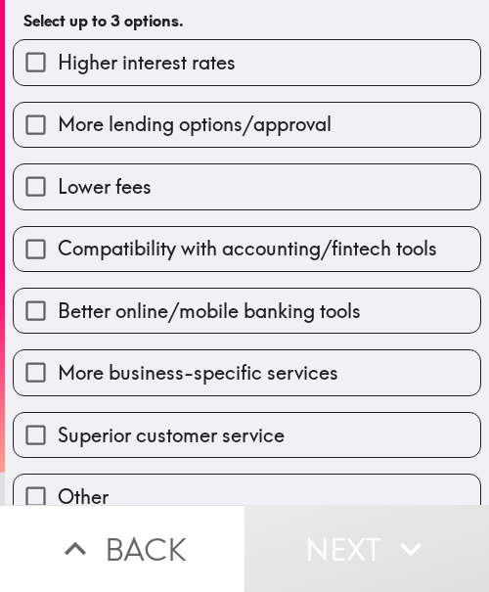
drag, startPoint x: 177, startPoint y: 60, endPoint x: 191, endPoint y: 241, distance: 181.5
click at [177, 60] on span "Higher interest rates" at bounding box center [147, 62] width 178 height 27
click at [58, 60] on input "Higher interest rates" at bounding box center [36, 62] width 44 height 44
checkbox input "true"
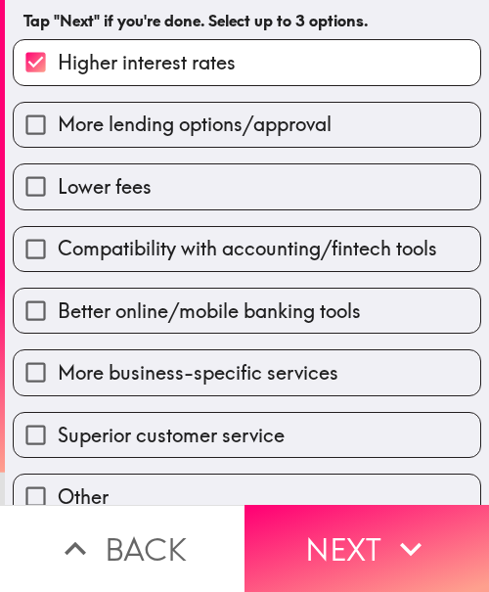
click at [176, 312] on span "Better online/mobile banking tools" at bounding box center [209, 310] width 303 height 27
click at [58, 312] on input "Better online/mobile banking tools" at bounding box center [36, 311] width 44 height 44
checkbox input "true"
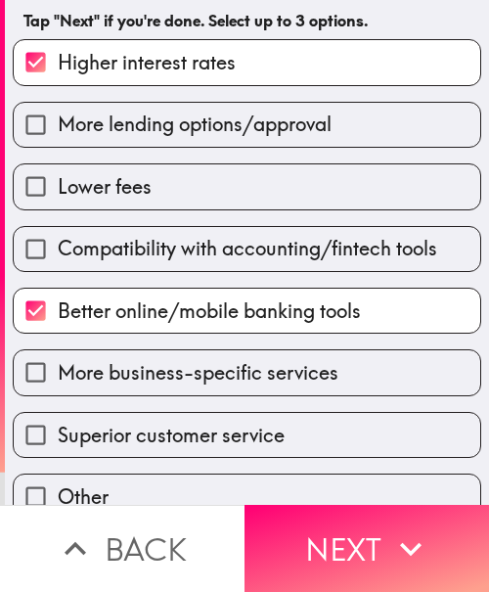
click at [167, 384] on span "More business-specific services" at bounding box center [198, 372] width 281 height 27
click at [58, 384] on input "More business-specific services" at bounding box center [36, 372] width 44 height 44
checkbox input "true"
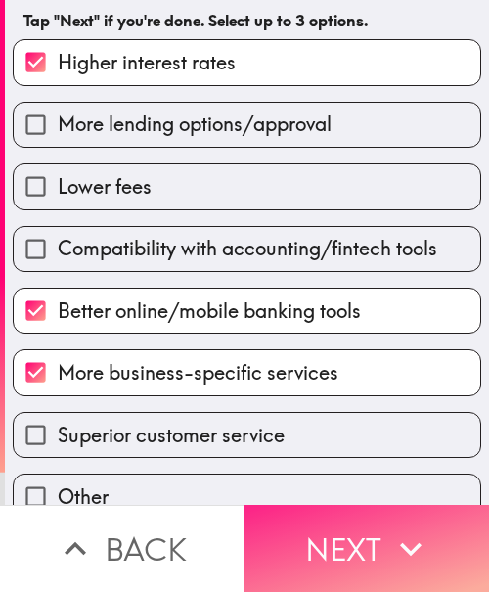
click at [313, 525] on button "Next" at bounding box center [367, 548] width 245 height 87
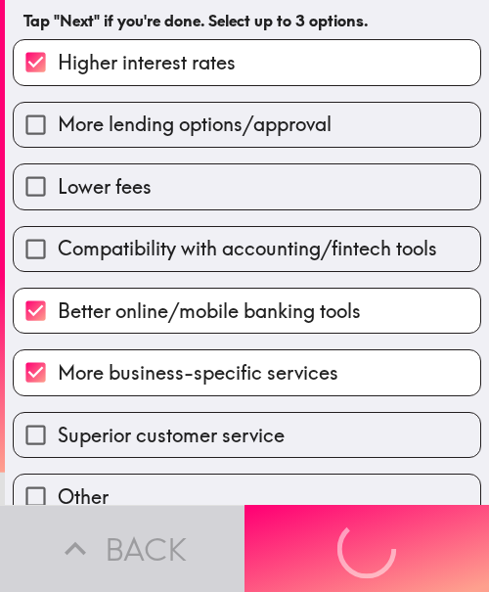
scroll to position [0, 0]
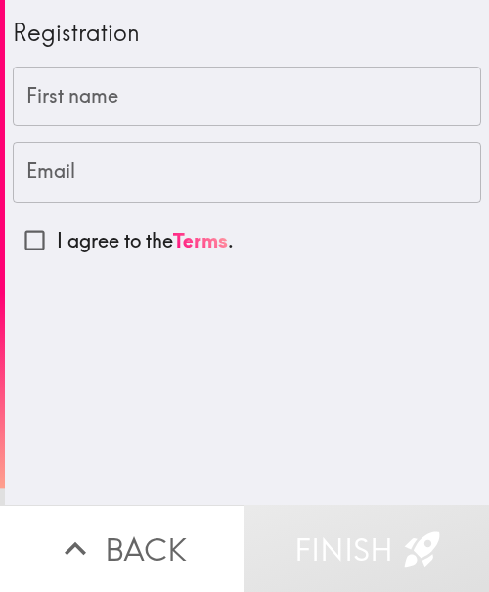
click at [104, 94] on input "First name" at bounding box center [247, 97] width 469 height 61
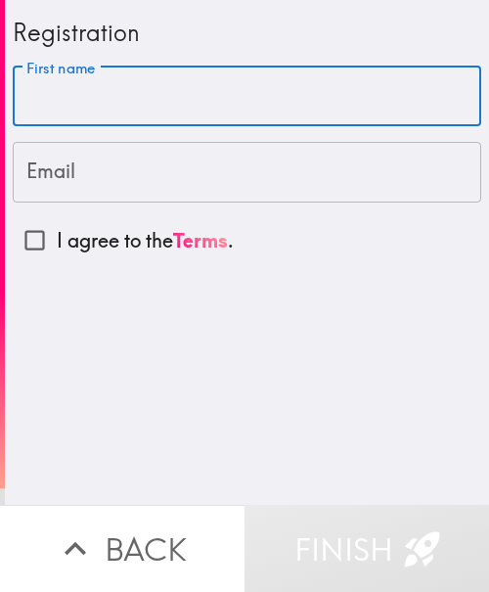
paste input "[PERSON_NAME]"
type input "[PERSON_NAME]"
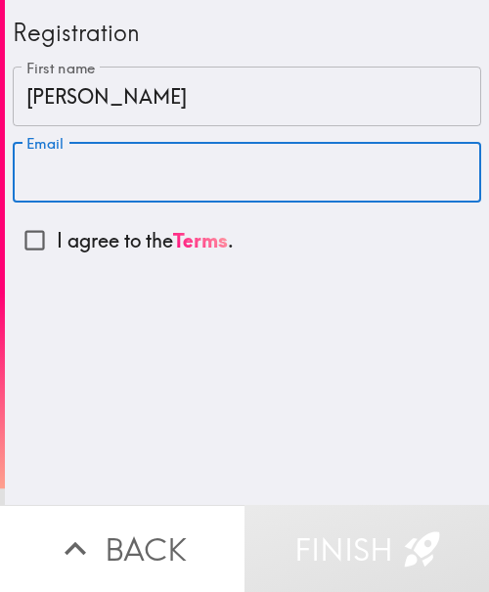
click at [119, 166] on input "Email" at bounding box center [247, 172] width 469 height 61
paste input "[EMAIL_ADDRESS][DOMAIN_NAME]"
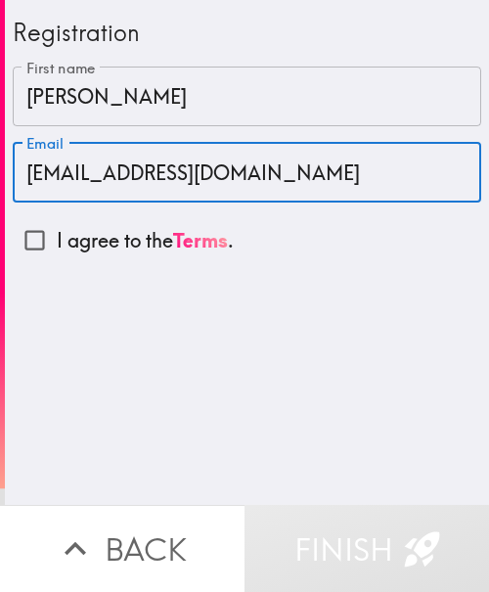
type input "[EMAIL_ADDRESS][DOMAIN_NAME]"
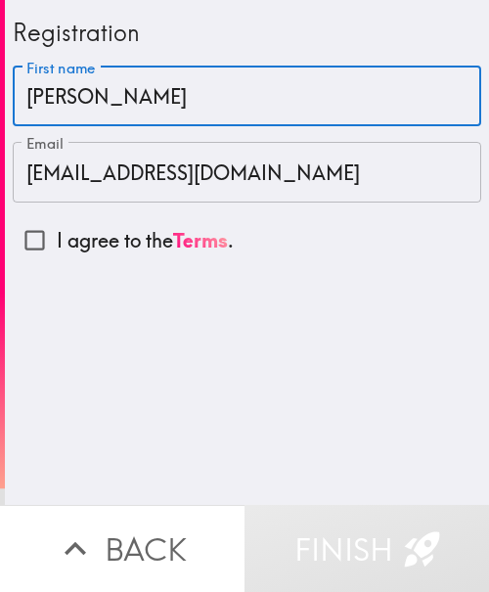
click at [99, 90] on input "[PERSON_NAME]" at bounding box center [247, 97] width 469 height 61
type input "[PERSON_NAME]"
click at [23, 240] on input "I agree to the Terms ." at bounding box center [35, 240] width 44 height 44
checkbox input "true"
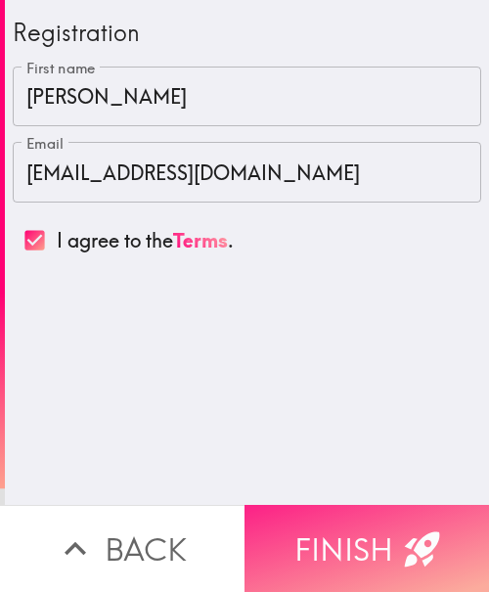
click at [341, 505] on button "Finish" at bounding box center [367, 548] width 245 height 87
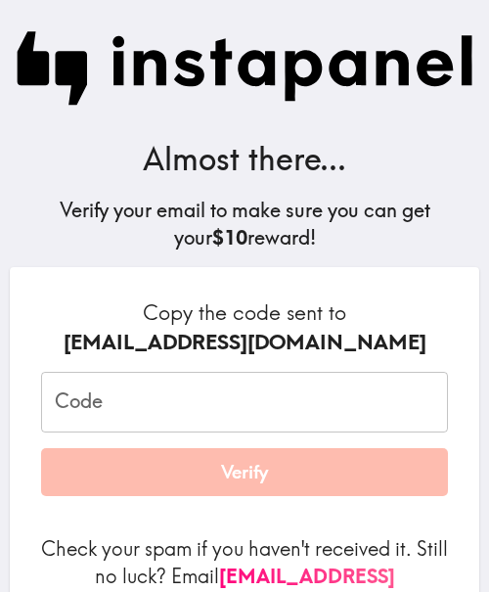
click at [190, 410] on input "Code" at bounding box center [244, 402] width 407 height 61
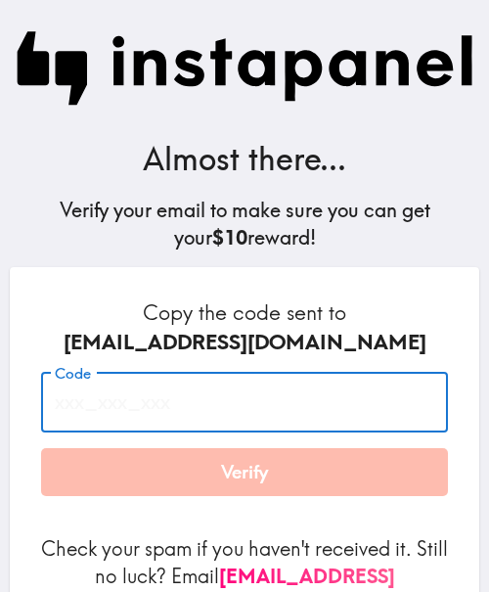
paste input "iAh_Puj_L9u"
type input "iAh_Puj_L9u"
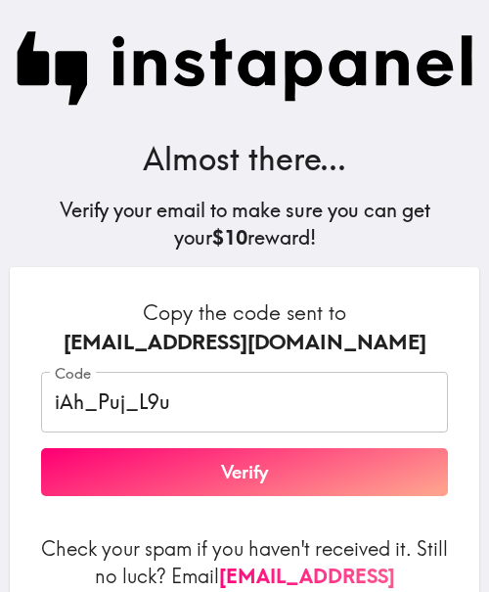
click at [314, 302] on h6 "Copy the code sent to [EMAIL_ADDRESS][DOMAIN_NAME]" at bounding box center [244, 327] width 407 height 58
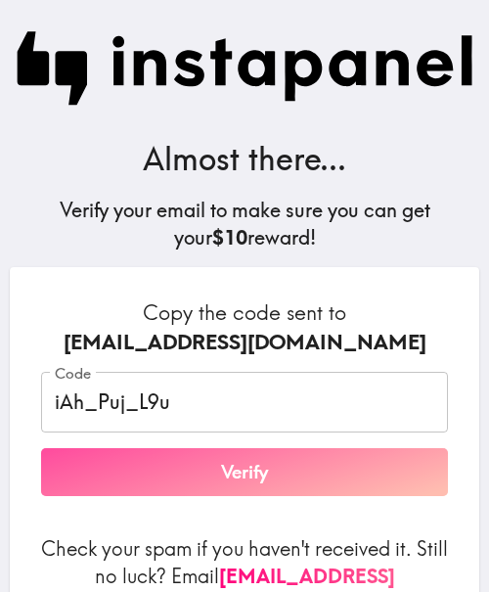
click at [267, 483] on button "Verify" at bounding box center [244, 472] width 407 height 49
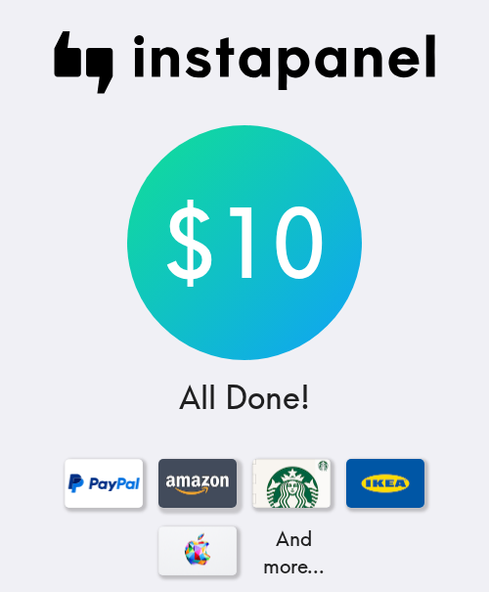
scroll to position [312, 0]
